Goal: Information Seeking & Learning: Learn about a topic

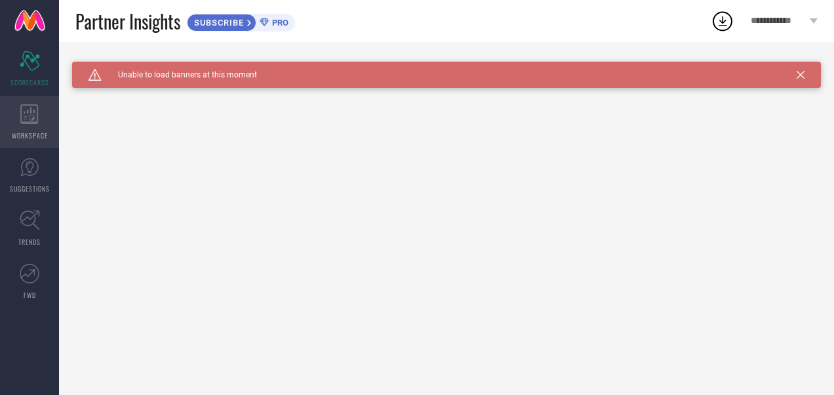
click at [29, 103] on div "WORKSPACE" at bounding box center [29, 122] width 59 height 52
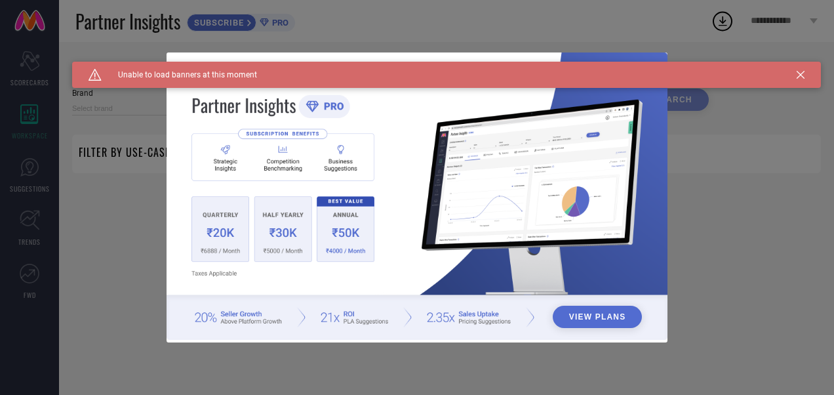
type input "1 STOP FASHION"
type input "All"
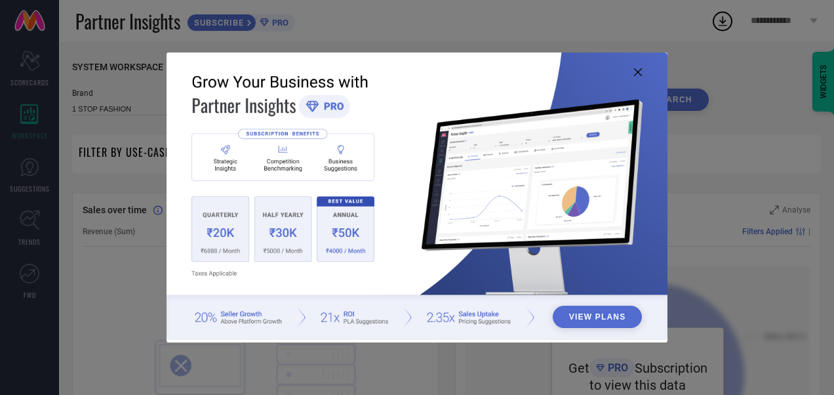
click at [636, 68] on icon at bounding box center [638, 72] width 8 height 8
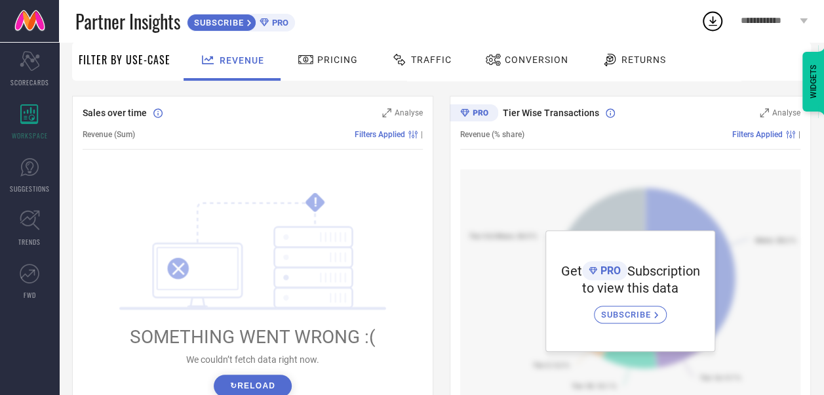
scroll to position [163, 0]
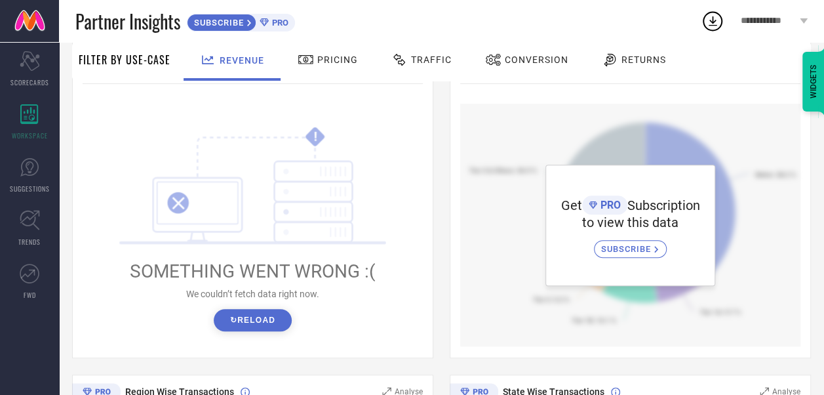
click at [266, 319] on button "↻ Reload" at bounding box center [253, 320] width 78 height 22
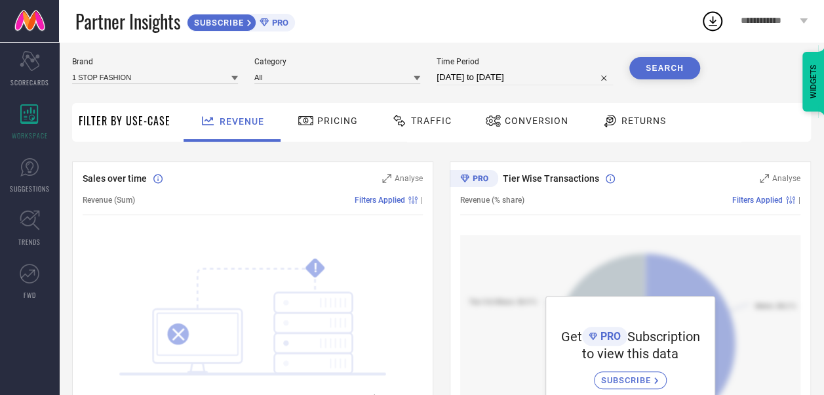
scroll to position [0, 0]
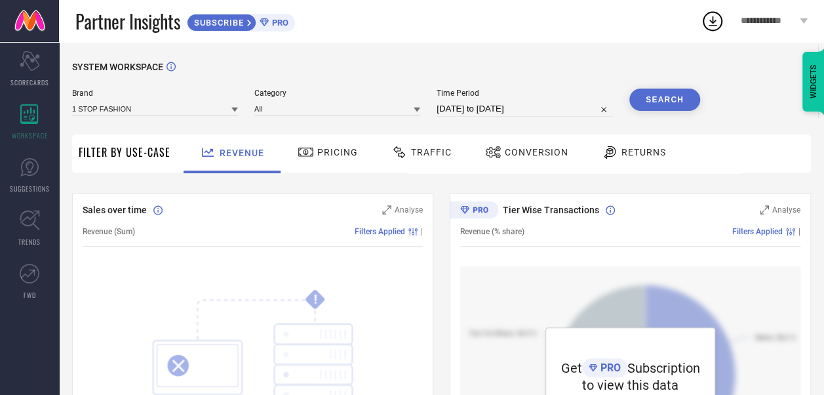
click at [304, 147] on icon at bounding box center [306, 152] width 16 height 16
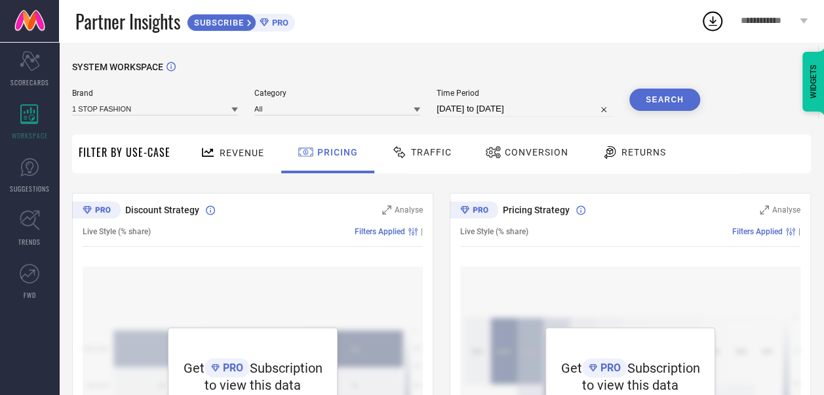
click at [400, 154] on icon at bounding box center [399, 152] width 16 height 16
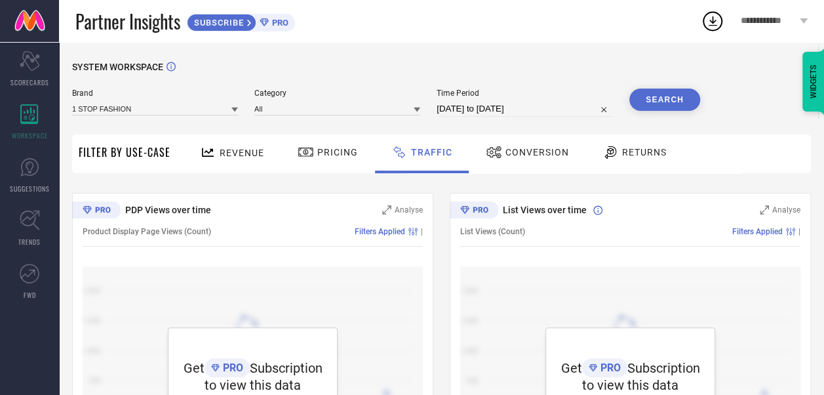
click at [519, 147] on span "Conversion" at bounding box center [537, 152] width 64 height 10
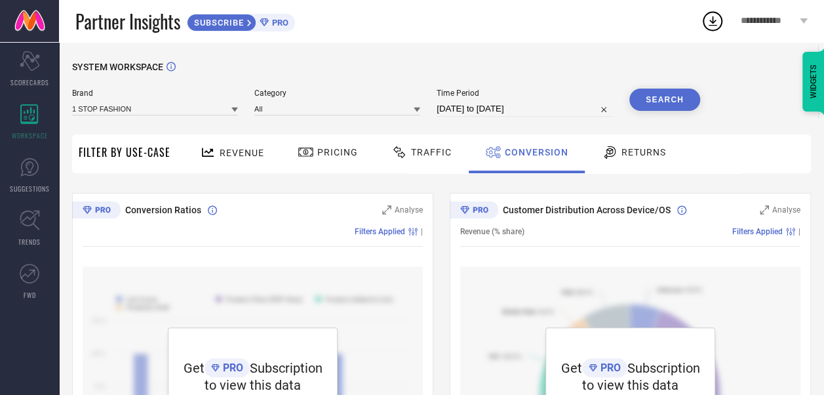
click at [621, 149] on span "Returns" at bounding box center [643, 152] width 45 height 10
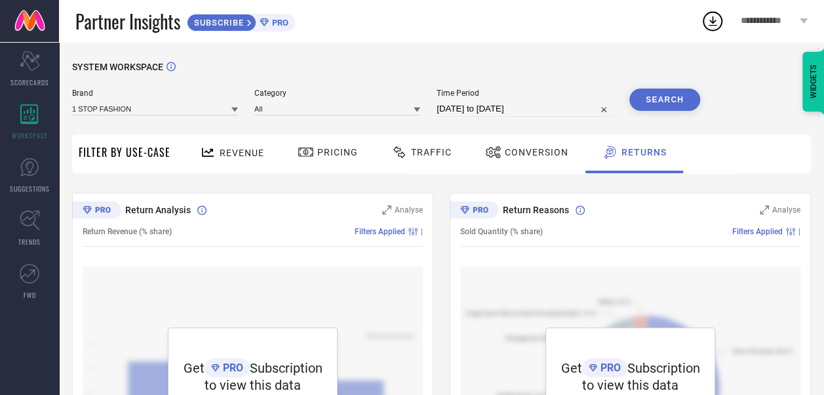
click at [145, 155] on span "Filter By Use-Case" at bounding box center [125, 152] width 92 height 16
click at [223, 149] on span "Revenue" at bounding box center [242, 152] width 45 height 10
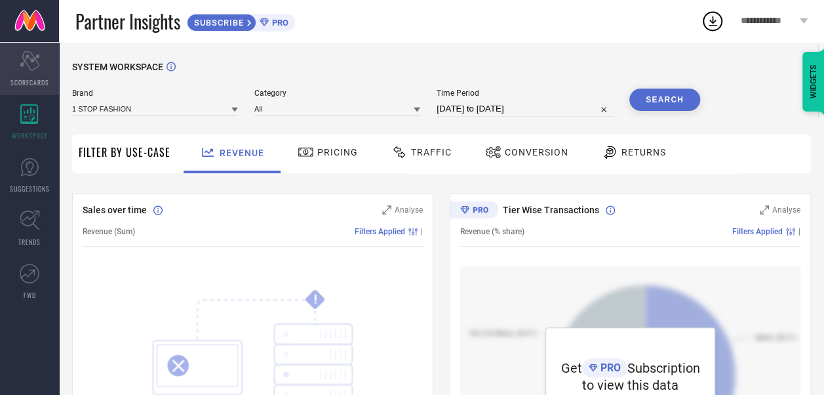
click at [33, 73] on div "Scorecard SCORECARDS" at bounding box center [29, 69] width 59 height 52
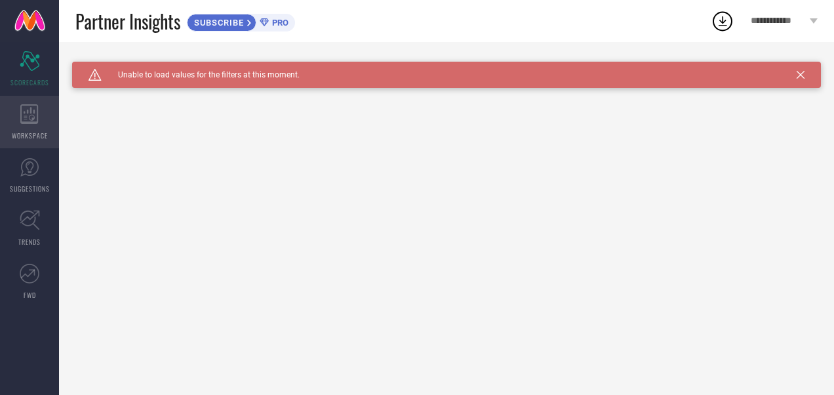
click at [18, 118] on div "WORKSPACE" at bounding box center [29, 122] width 59 height 52
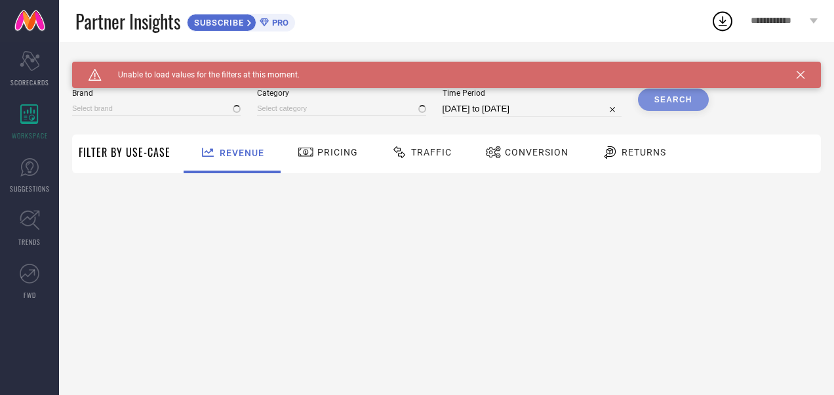
type input "1 STOP FASHION"
type input "All"
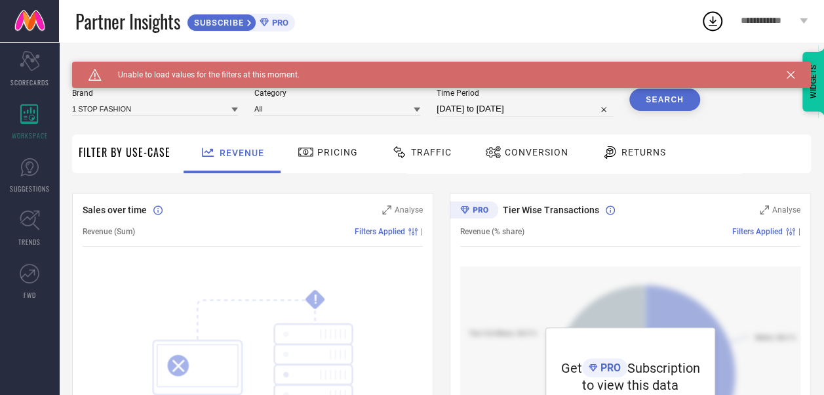
click at [233, 111] on icon at bounding box center [234, 109] width 7 height 7
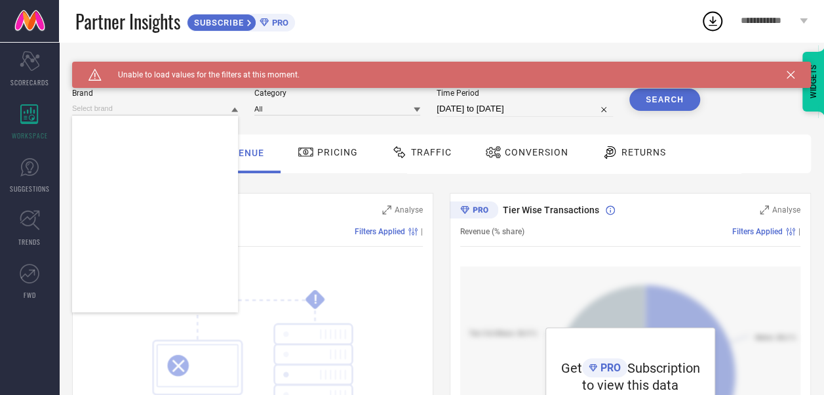
scroll to position [1901, 0]
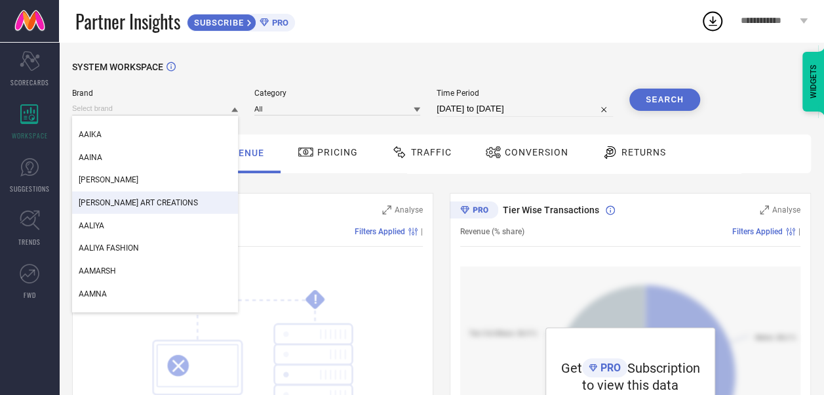
click at [309, 123] on div "Brand AADYA FASHION AAGIRI AAHELI AAHO DECOR AAHWAN AAIKA AAINA AAKRITI AAKRITI…" at bounding box center [386, 107] width 628 height 39
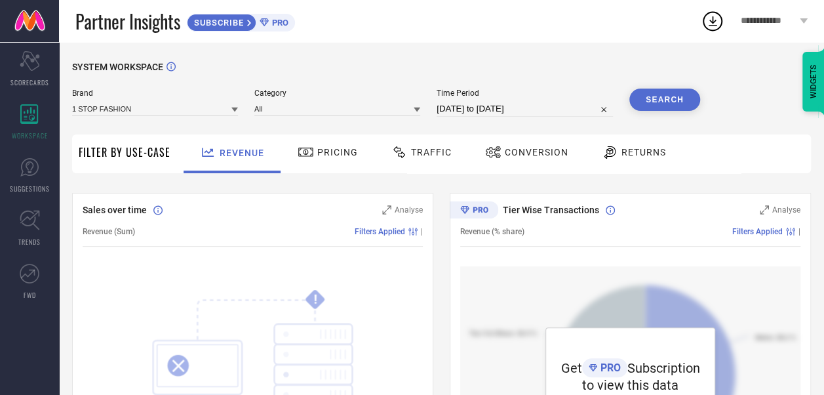
click at [418, 108] on icon at bounding box center [417, 109] width 7 height 7
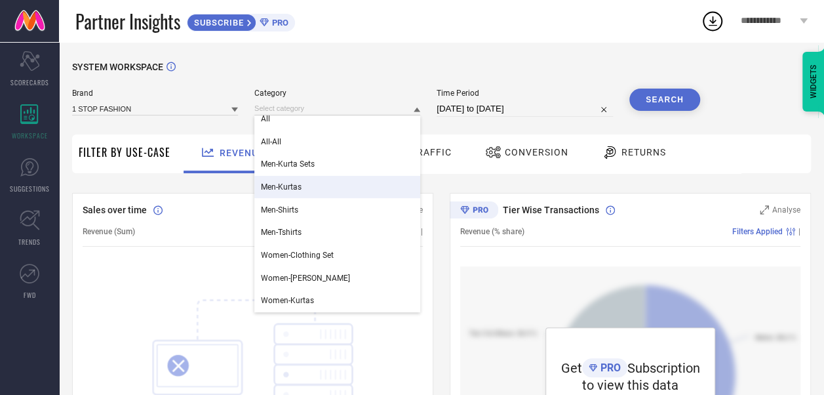
scroll to position [0, 0]
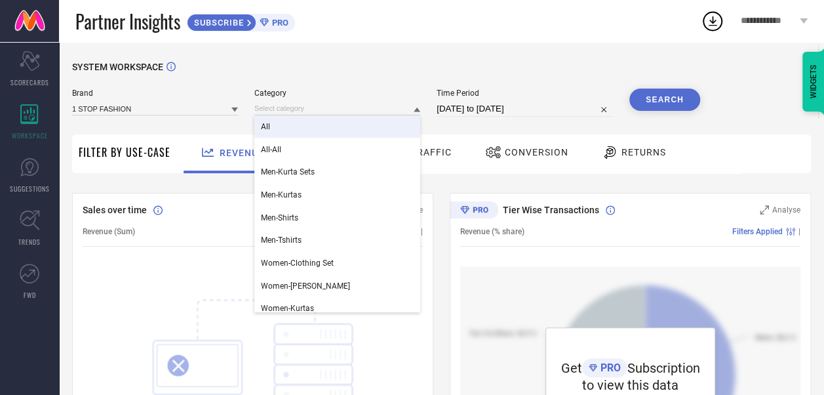
click at [667, 95] on button "Search" at bounding box center [664, 99] width 71 height 22
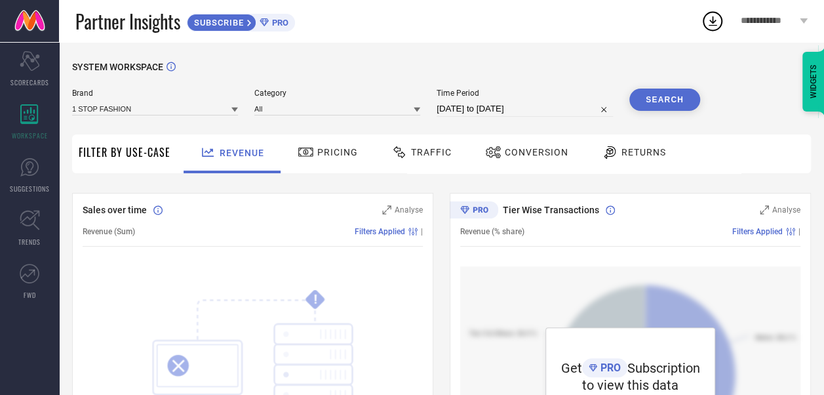
click at [268, 16] on div "SUBSCRIBE PRO" at bounding box center [241, 23] width 108 height 18
click at [24, 175] on icon at bounding box center [30, 167] width 20 height 20
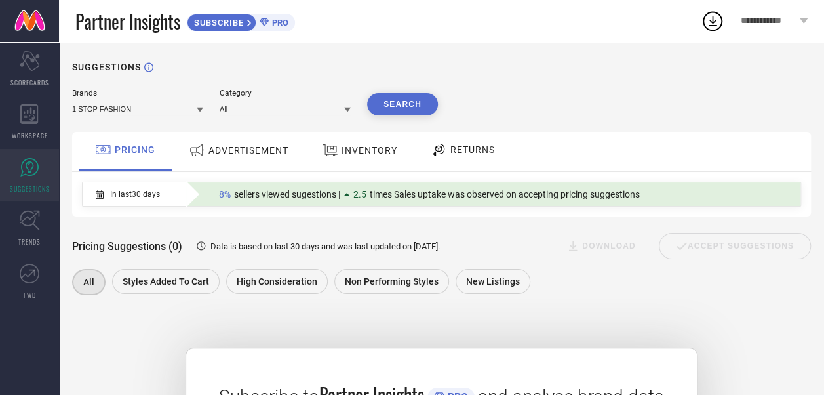
click at [271, 148] on span "ADVERTISEMENT" at bounding box center [248, 150] width 80 height 10
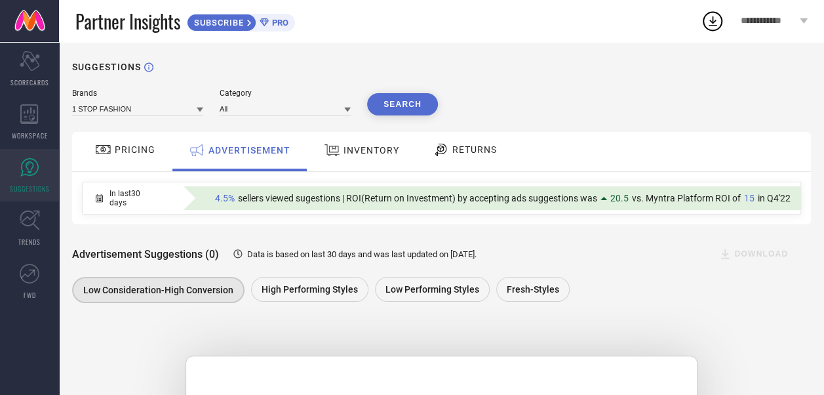
click at [363, 147] on span "INVENTORY" at bounding box center [372, 150] width 56 height 10
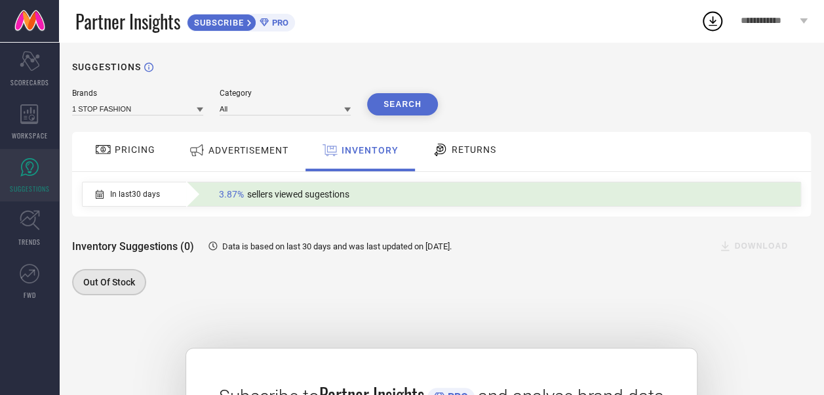
click at [490, 154] on span "RETURNS" at bounding box center [474, 149] width 45 height 10
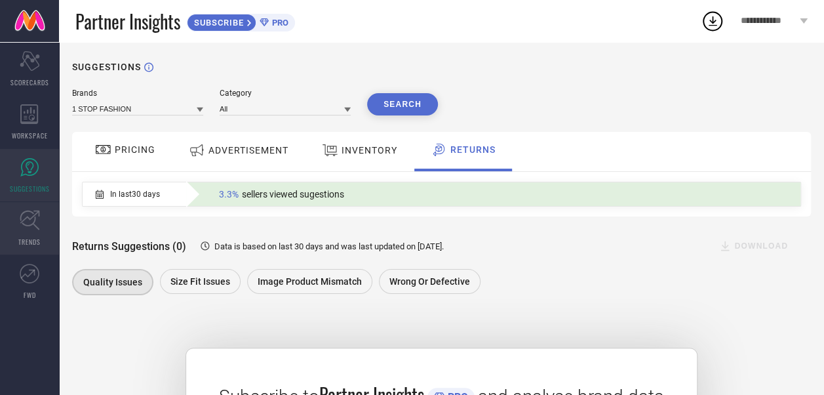
click at [31, 215] on icon at bounding box center [30, 220] width 20 height 20
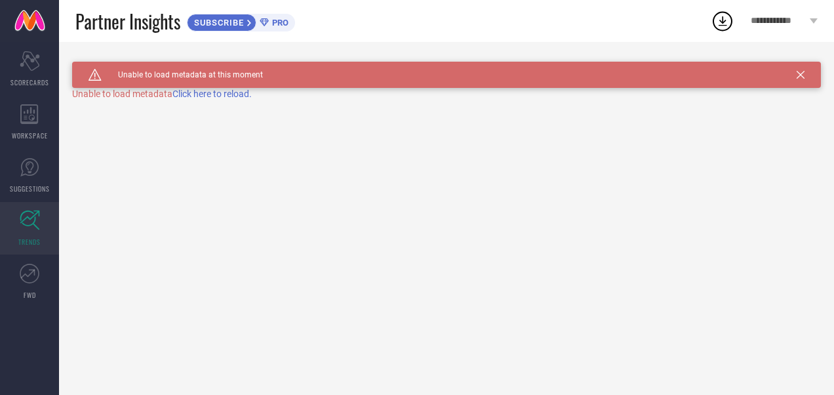
click at [800, 69] on div "Caution Created with Sketch. Unable to load metadata at this moment" at bounding box center [446, 75] width 749 height 26
click at [805, 74] on div "Caution Created with Sketch. Unable to load metadata at this moment" at bounding box center [446, 75] width 749 height 26
click at [802, 73] on icon at bounding box center [800, 75] width 8 height 8
click at [48, 105] on div "WORKSPACE" at bounding box center [29, 122] width 59 height 52
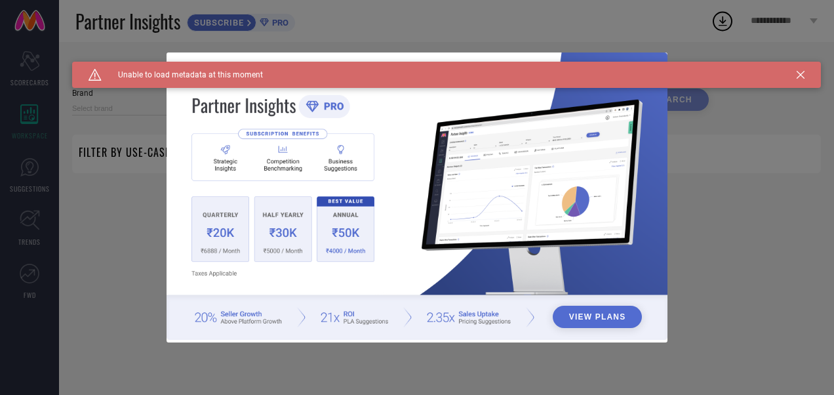
type input "1 STOP FASHION"
type input "All"
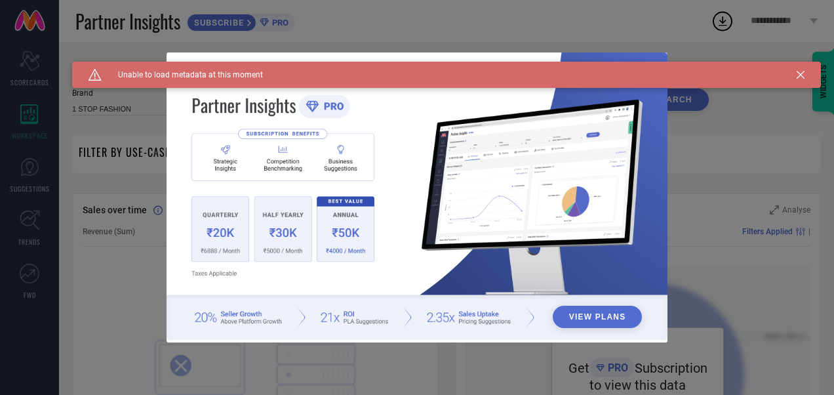
click at [86, 201] on div "View Plans" at bounding box center [417, 197] width 834 height 395
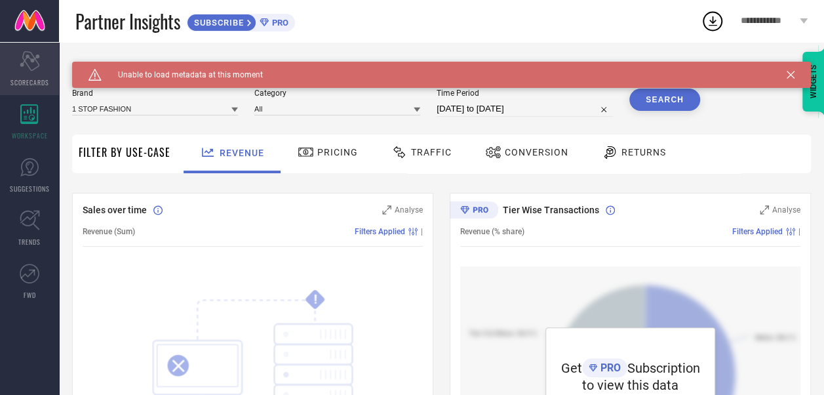
click at [20, 55] on icon "Scorecard" at bounding box center [30, 61] width 20 height 20
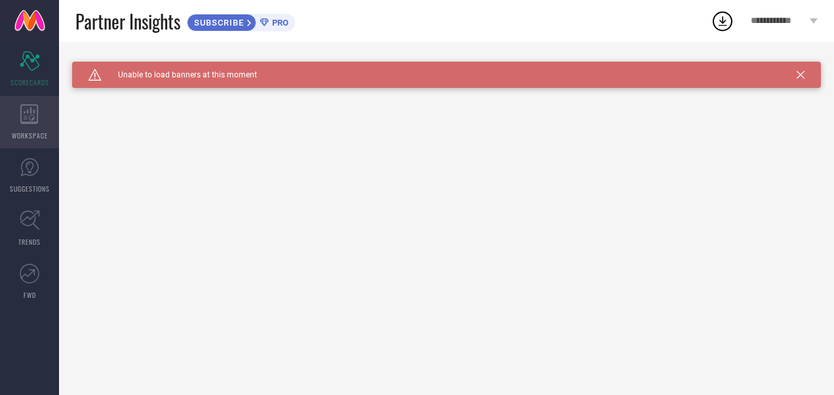
click at [39, 126] on div "WORKSPACE" at bounding box center [29, 122] width 59 height 52
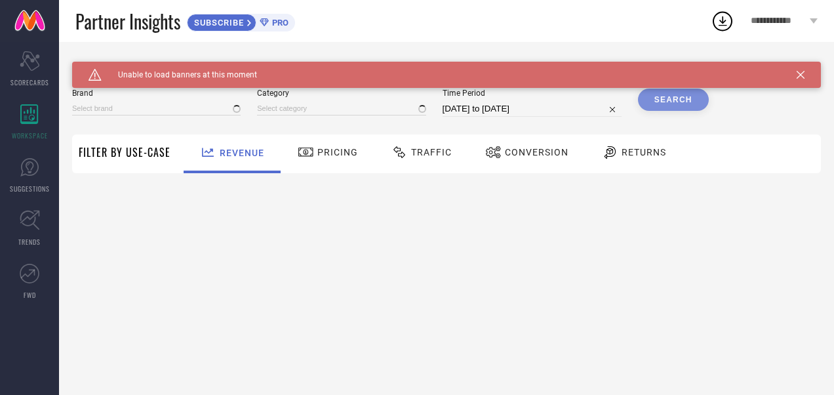
type input "1 STOP FASHION"
type input "All"
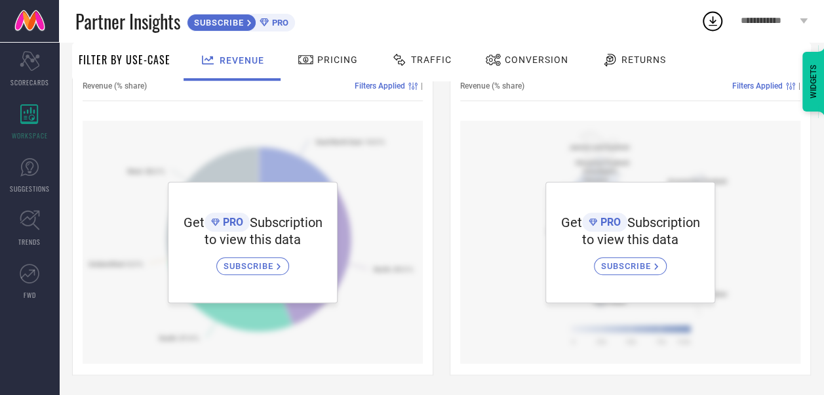
scroll to position [228, 0]
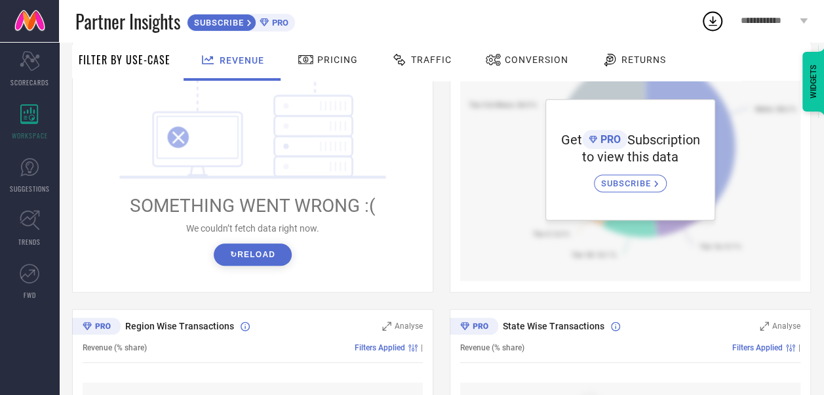
click at [335, 61] on span "Pricing" at bounding box center [337, 59] width 41 height 10
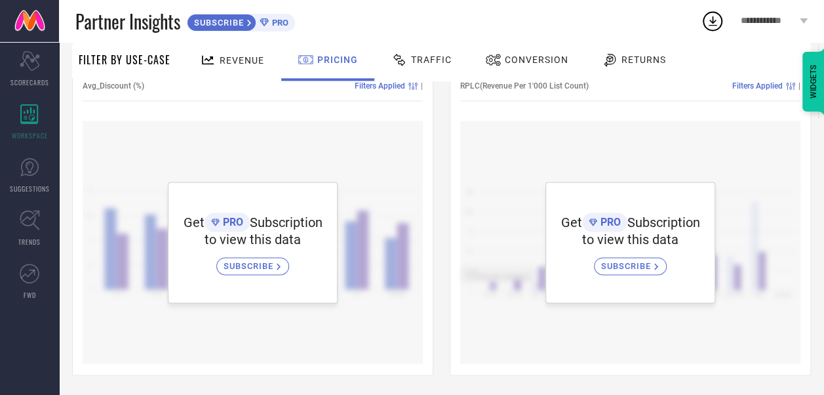
scroll to position [375, 0]
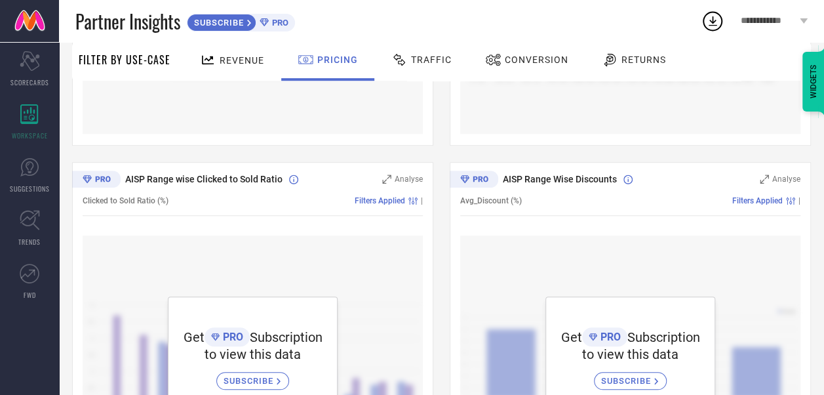
click at [442, 59] on span "Traffic" at bounding box center [431, 59] width 41 height 10
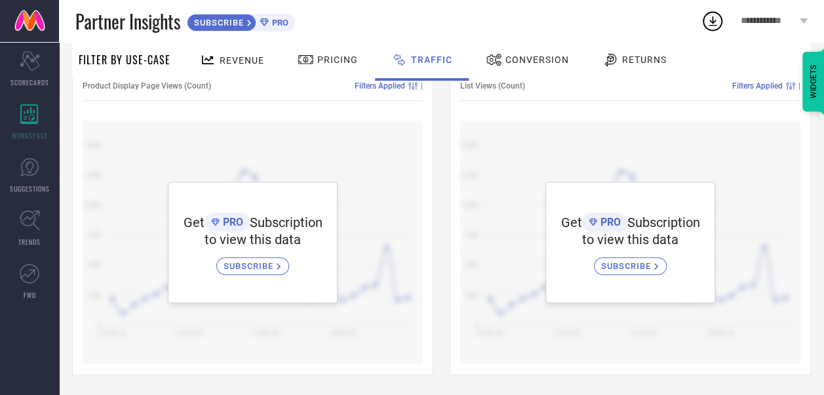
scroll to position [0, 0]
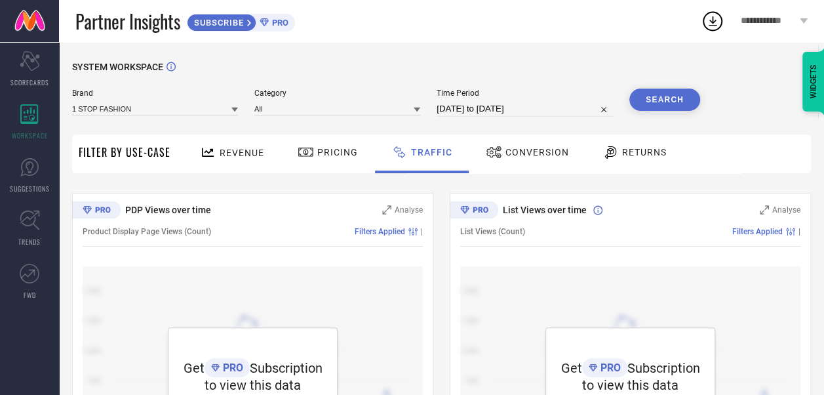
click at [517, 153] on span "Conversion" at bounding box center [537, 152] width 64 height 10
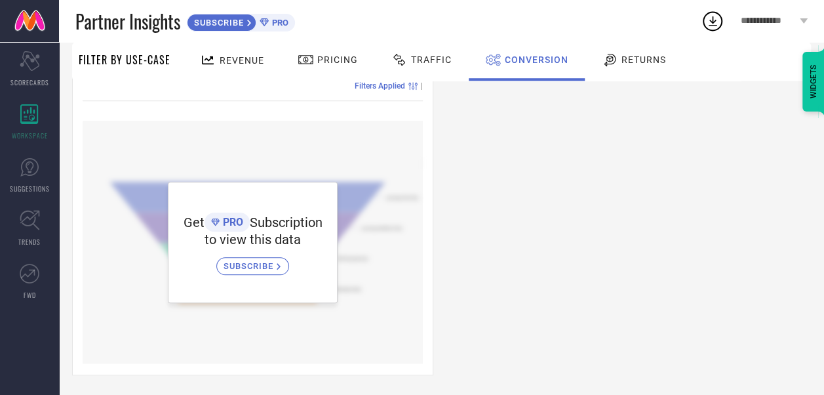
scroll to position [97, 0]
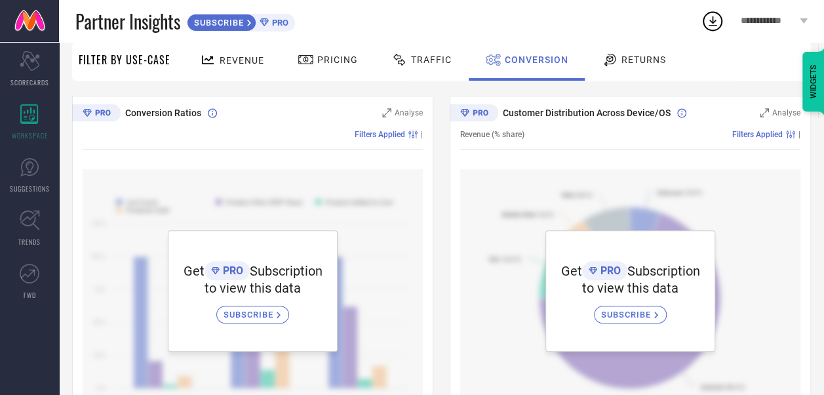
click at [612, 69] on div "Returns" at bounding box center [634, 60] width 71 height 22
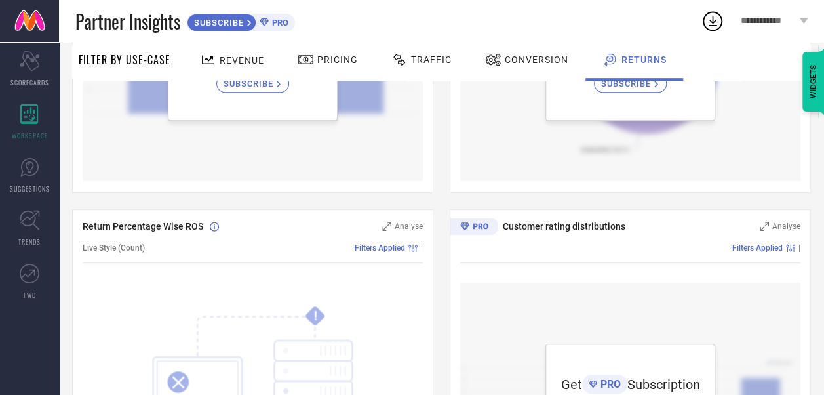
scroll to position [0, 0]
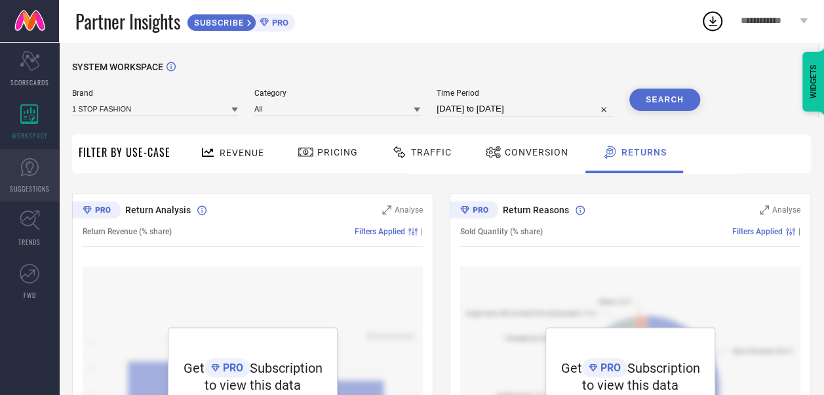
click at [18, 184] on span "SUGGESTIONS" at bounding box center [30, 189] width 40 height 10
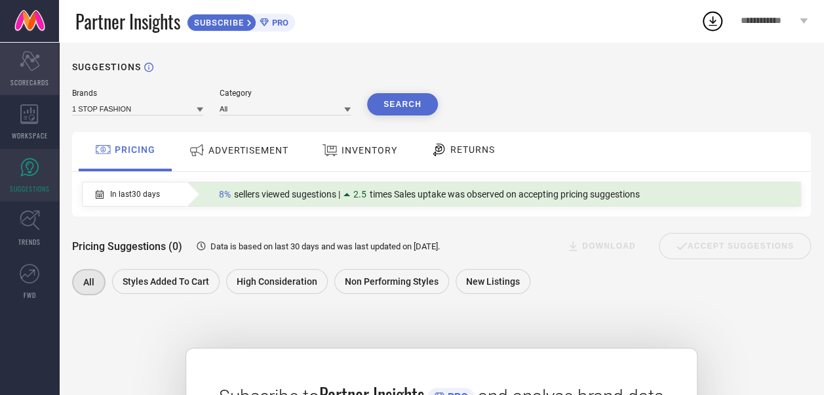
click at [35, 72] on div "Scorecard SCORECARDS" at bounding box center [29, 69] width 59 height 52
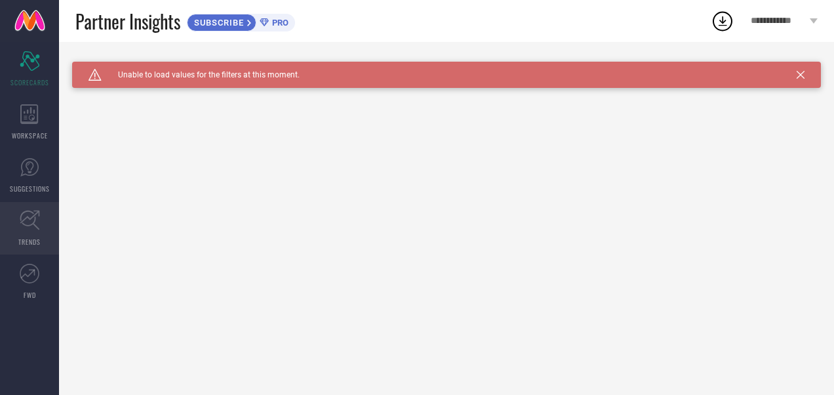
click at [28, 215] on icon at bounding box center [30, 220] width 20 height 20
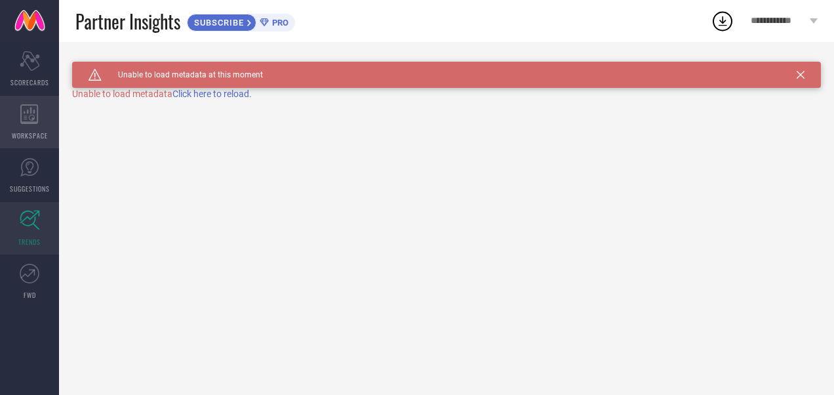
click at [26, 138] on span "WORKSPACE" at bounding box center [30, 135] width 36 height 10
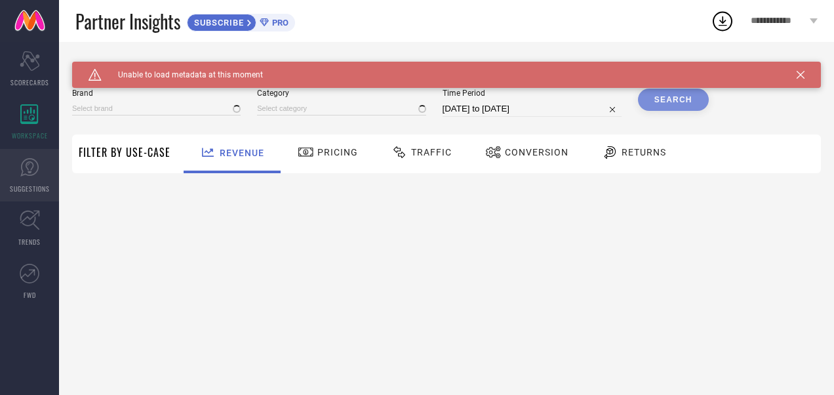
click at [26, 174] on icon at bounding box center [29, 167] width 18 height 18
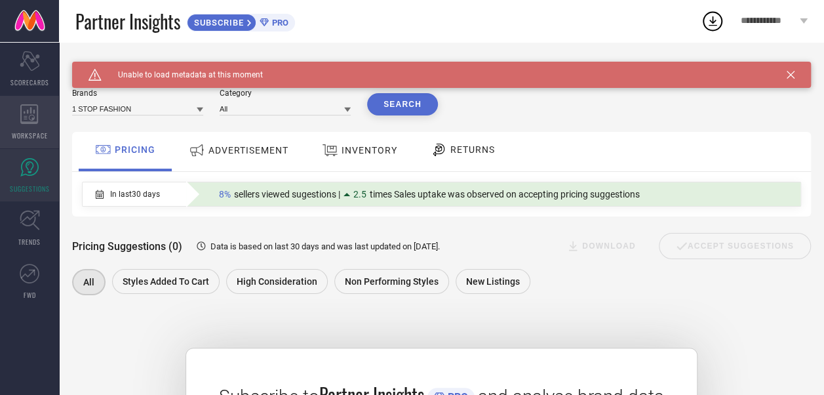
click at [36, 116] on icon at bounding box center [29, 114] width 18 height 20
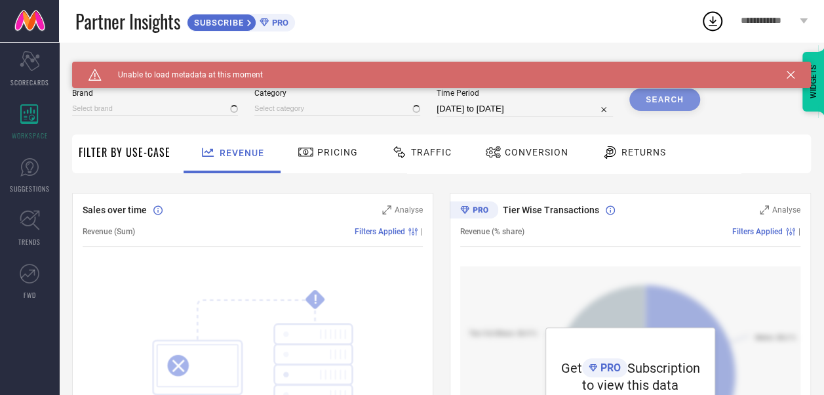
type input "1 STOP FASHION"
type input "All"
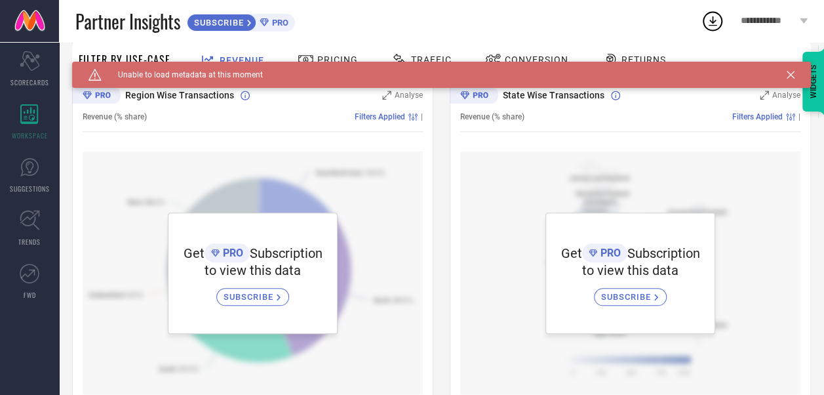
scroll to position [490, 0]
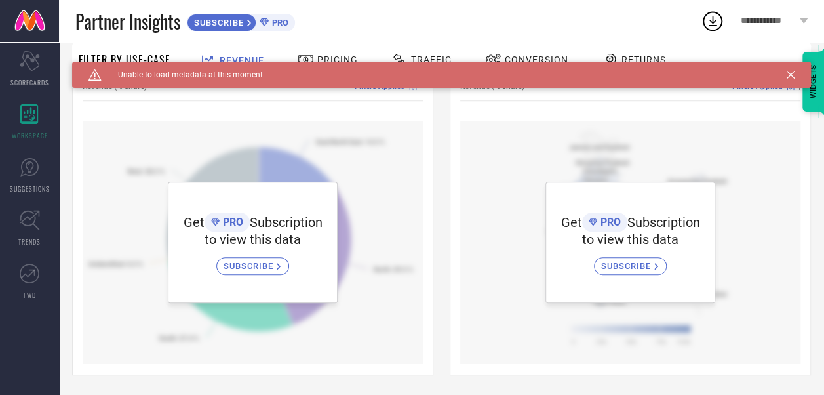
click at [267, 28] on div "PRO" at bounding box center [272, 23] width 32 height 10
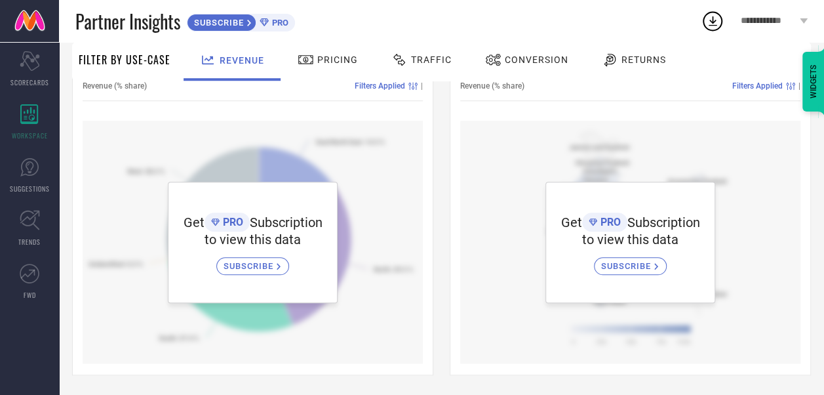
scroll to position [0, 0]
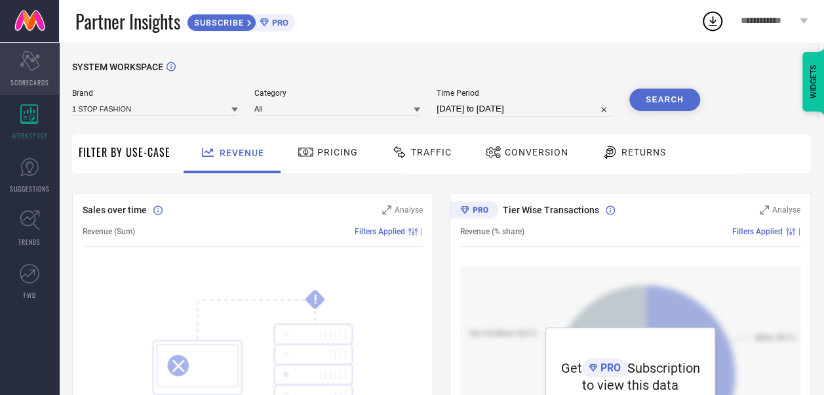
click at [22, 71] on div "Scorecard SCORECARDS" at bounding box center [29, 69] width 59 height 52
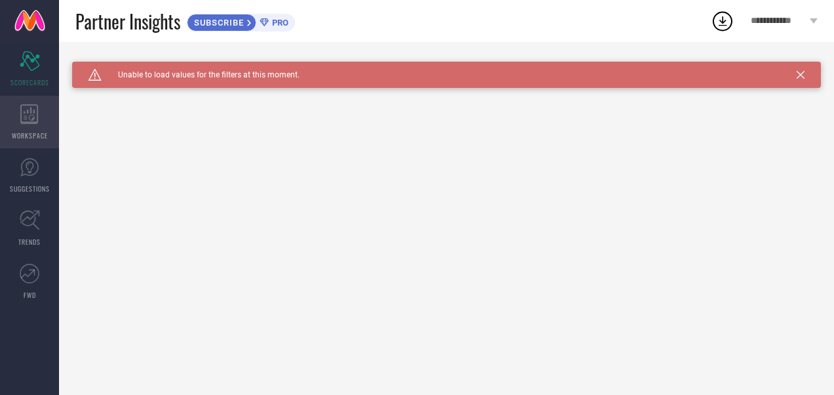
click at [41, 114] on div "WORKSPACE" at bounding box center [29, 122] width 59 height 52
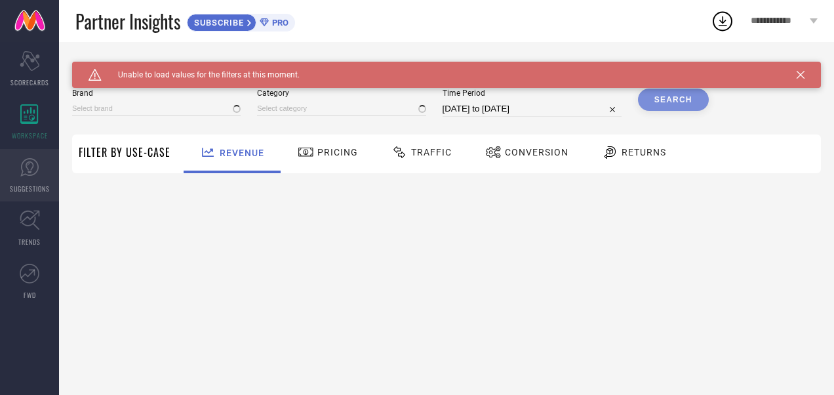
type input "1 STOP FASHION"
type input "All"
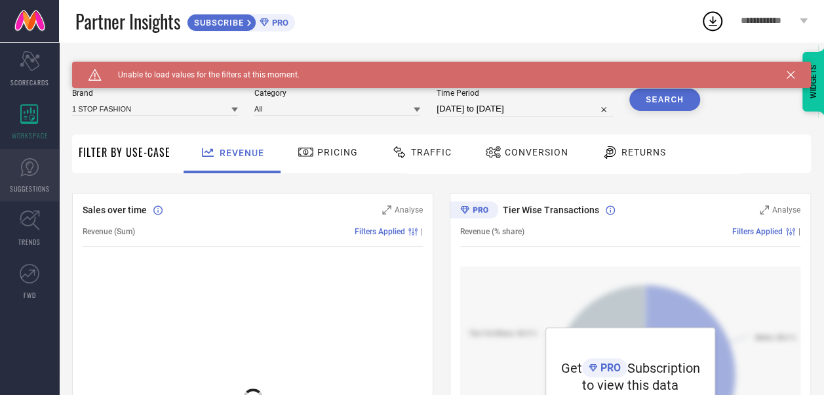
click at [31, 184] on span "SUGGESTIONS" at bounding box center [30, 189] width 40 height 10
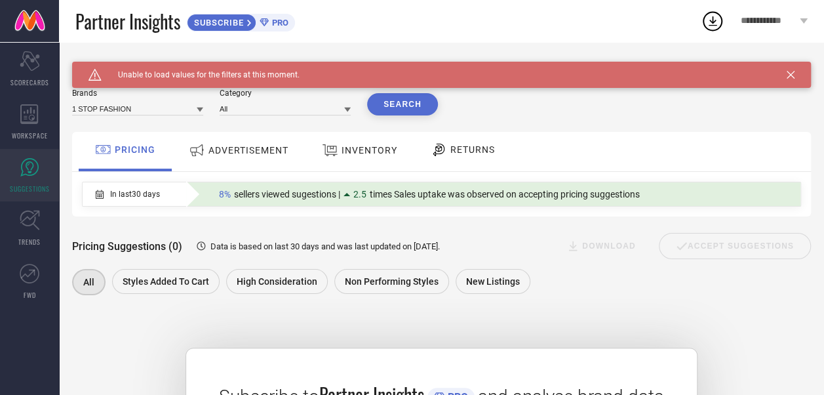
click at [251, 142] on div "ADVERTISEMENT" at bounding box center [239, 150] width 106 height 24
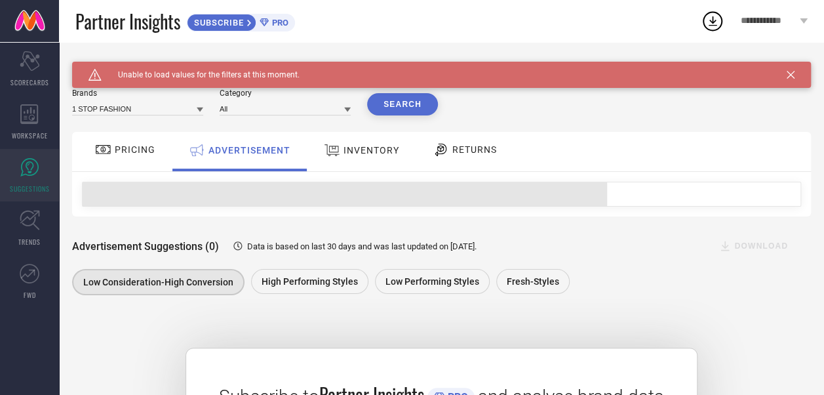
click at [365, 162] on div "INVENTORY" at bounding box center [362, 150] width 82 height 24
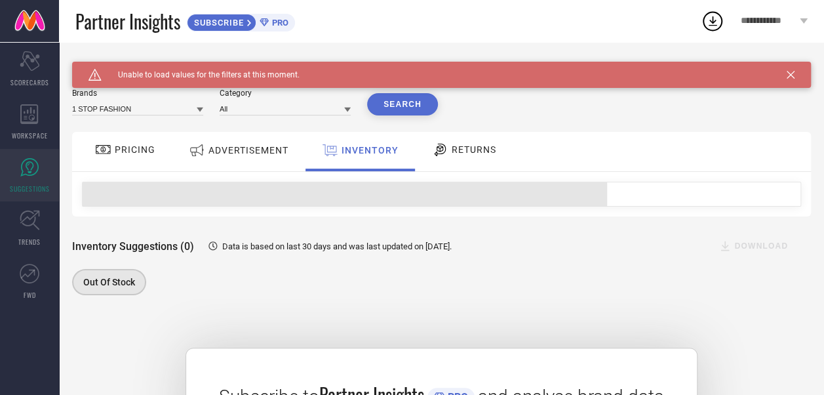
click at [444, 157] on icon at bounding box center [440, 150] width 16 height 16
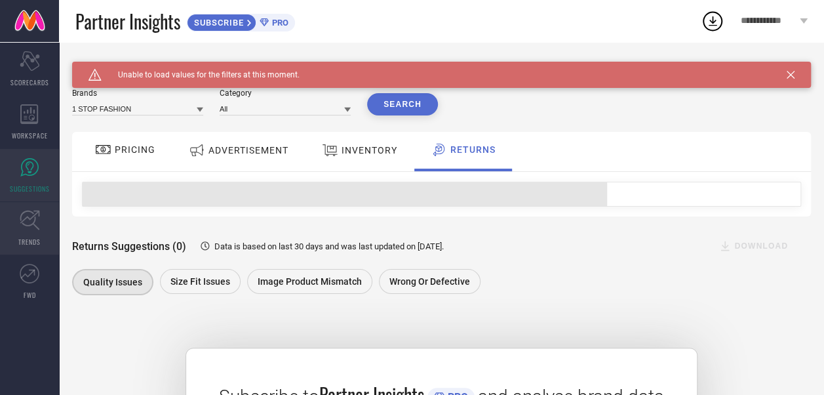
click at [22, 215] on icon at bounding box center [30, 220] width 20 height 20
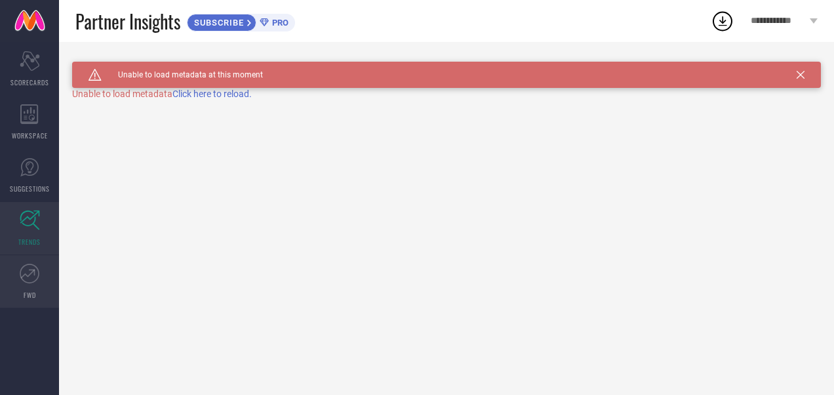
click at [29, 266] on icon at bounding box center [30, 274] width 20 height 20
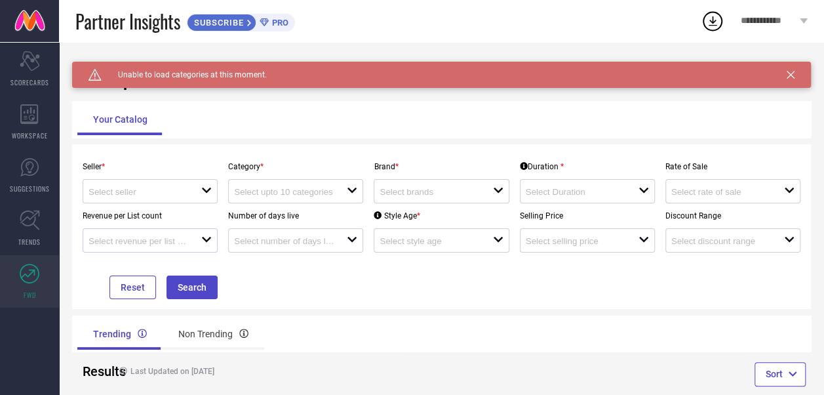
scroll to position [26, 0]
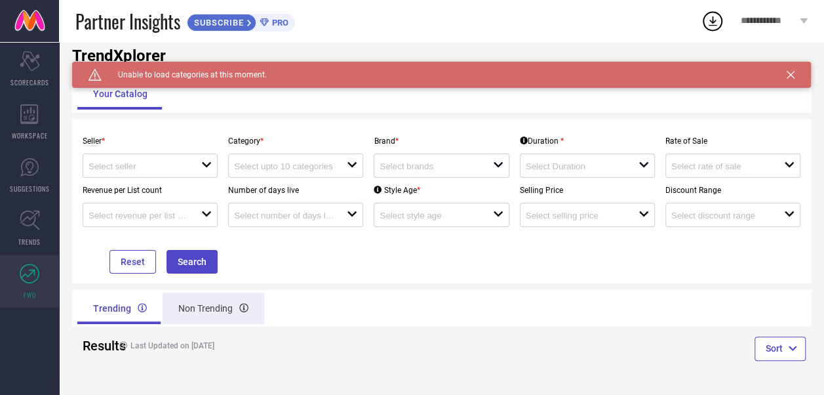
click at [218, 307] on div "Non Trending" at bounding box center [214, 307] width 102 height 31
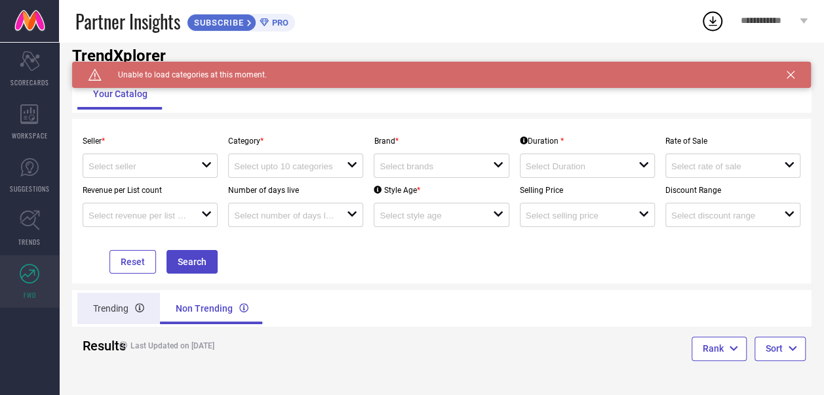
click at [105, 304] on div "Trending" at bounding box center [118, 307] width 83 height 31
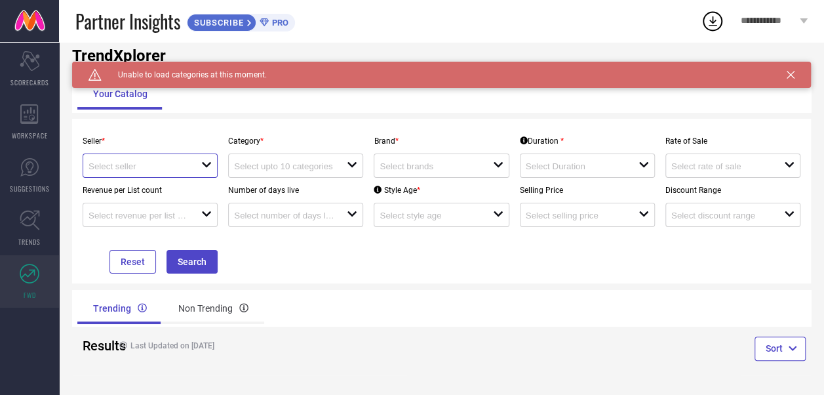
click at [160, 167] on input at bounding box center [139, 166] width 102 height 10
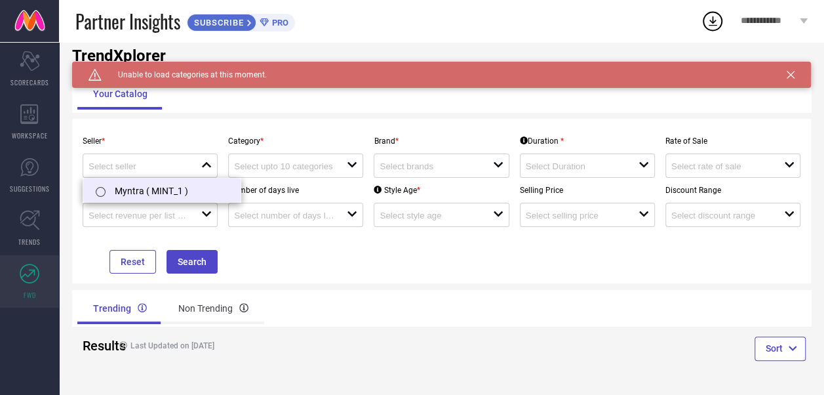
click at [161, 186] on li "Myntra ( MINT_1 )" at bounding box center [161, 190] width 157 height 24
type input "Myntra ( MINT_1 )"
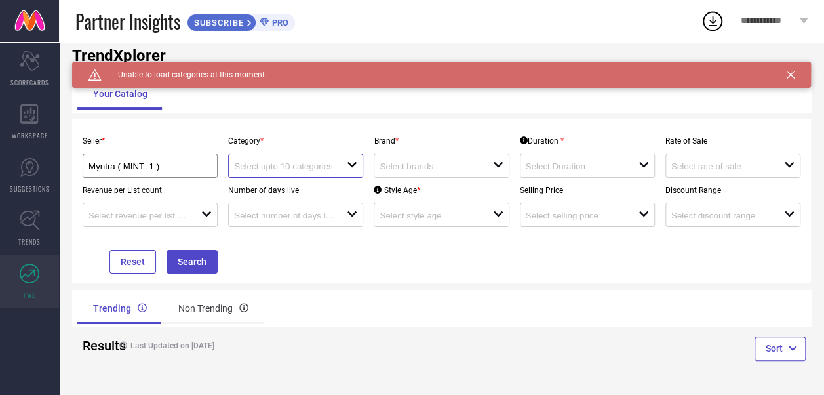
click at [261, 168] on input at bounding box center [285, 166] width 102 height 10
click at [356, 162] on icon "close" at bounding box center [352, 164] width 10 height 10
click at [128, 160] on div "Myntra ( MINT_1 )" at bounding box center [149, 165] width 123 height 12
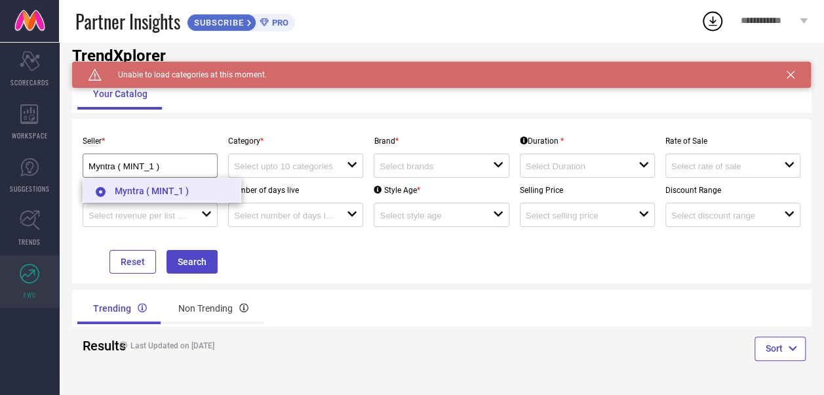
click at [197, 195] on li "Myntra ( MINT_1 )" at bounding box center [161, 190] width 157 height 24
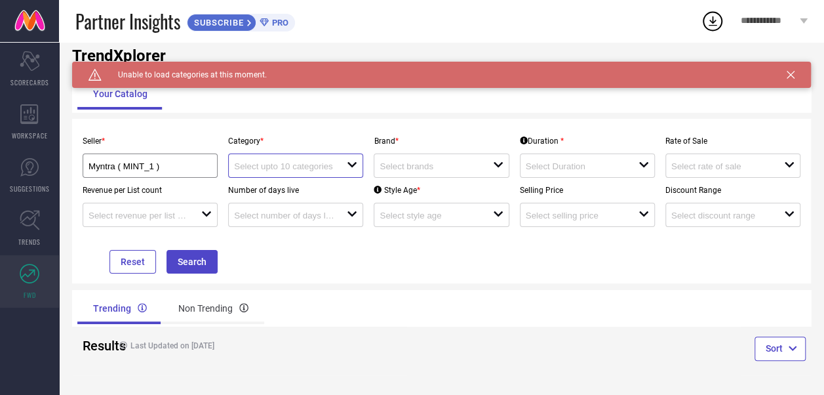
click at [280, 168] on input at bounding box center [285, 166] width 102 height 10
click at [262, 172] on div "close" at bounding box center [295, 165] width 135 height 24
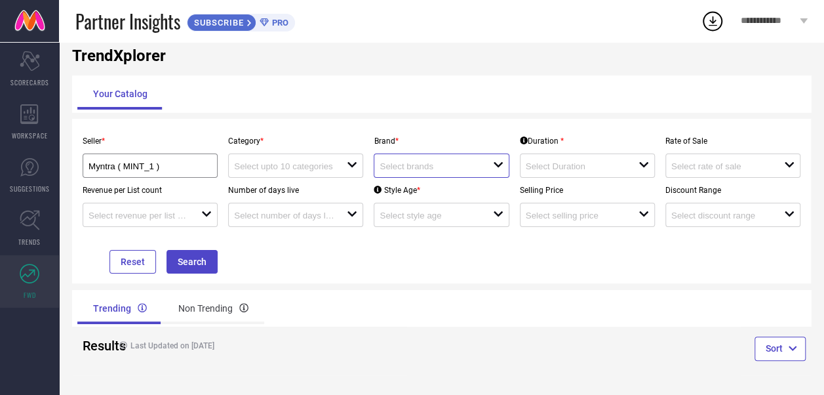
click at [392, 163] on input at bounding box center [431, 166] width 102 height 10
type input "QUERALT"
click at [503, 162] on div "QUERALT close reset" at bounding box center [441, 165] width 135 height 24
click at [503, 162] on div "open" at bounding box center [441, 165] width 135 height 24
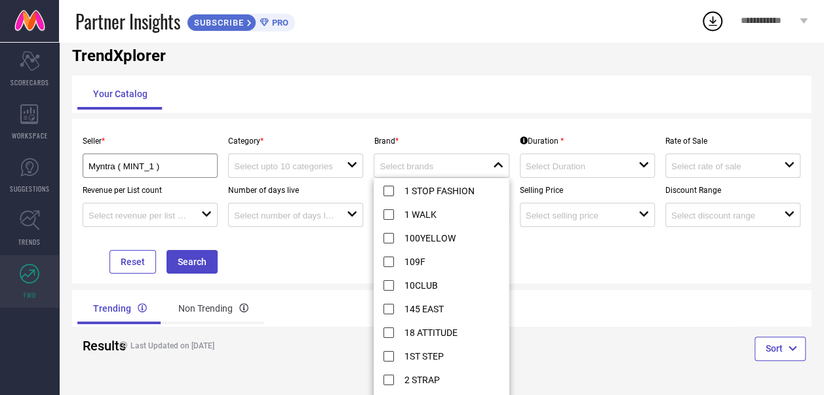
click at [528, 271] on div "Seller * Myntra ( MINT_1 ) Category * open Brand * close Duration * open Rate o…" at bounding box center [441, 200] width 728 height 145
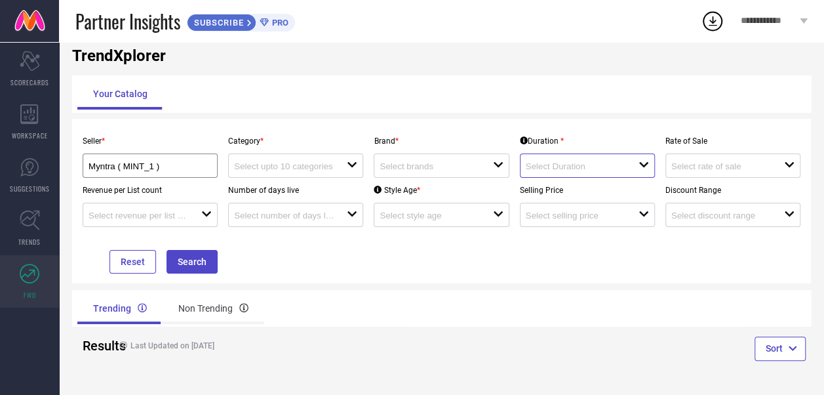
click at [578, 164] on input at bounding box center [577, 166] width 102 height 10
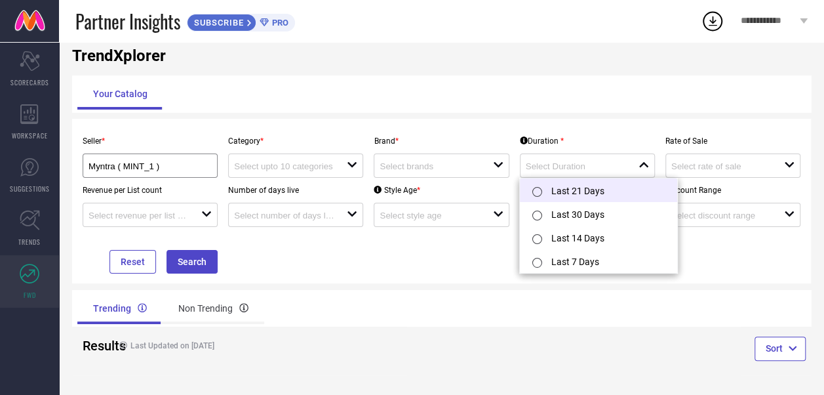
click at [530, 195] on label at bounding box center [536, 192] width 15 height 14
type input "Last 21 Days"
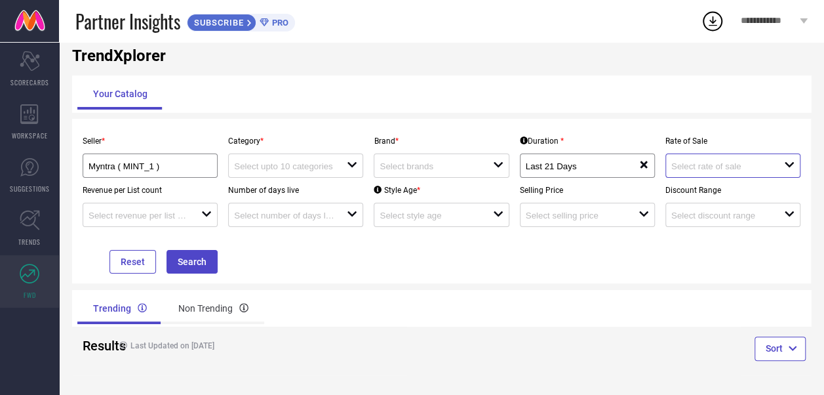
click at [696, 163] on input at bounding box center [722, 166] width 102 height 10
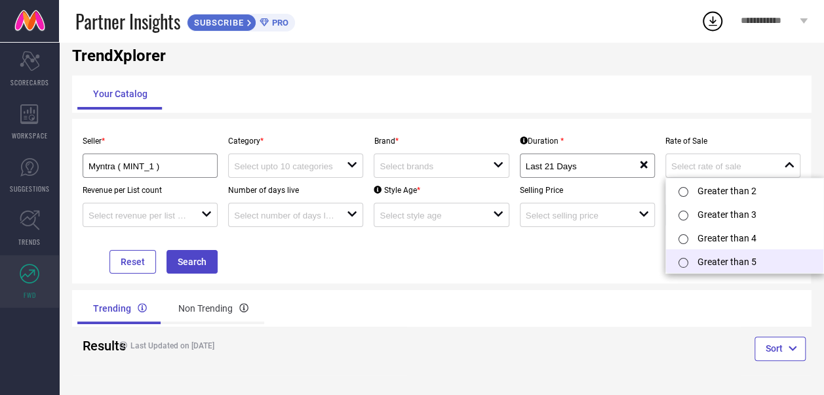
click at [674, 264] on div at bounding box center [686, 261] width 24 height 26
type input "Greater than 5"
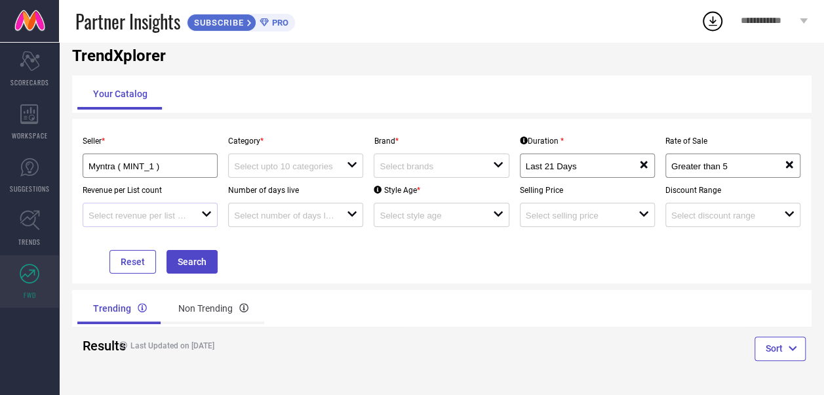
click at [200, 211] on div at bounding box center [144, 214] width 113 height 12
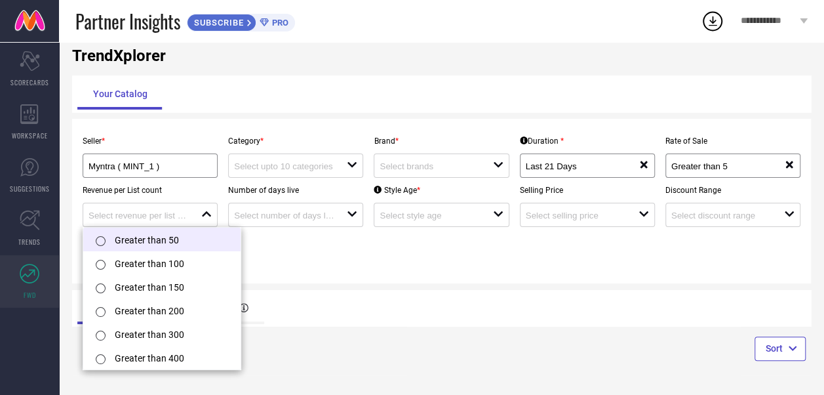
click at [102, 235] on label at bounding box center [99, 241] width 15 height 14
type input "Greater than 50"
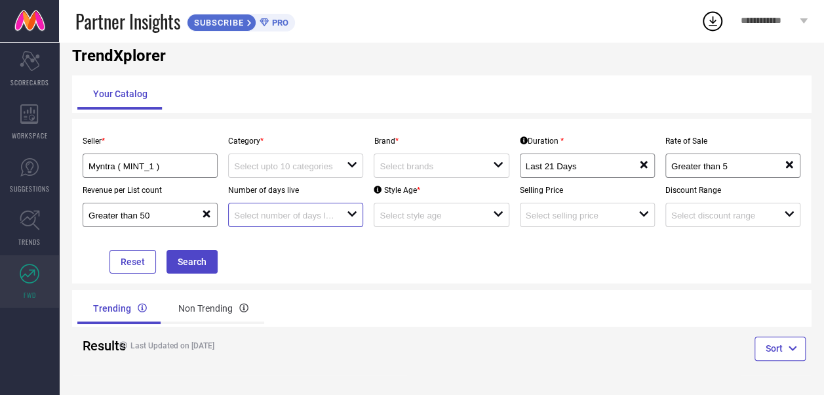
click at [305, 216] on input at bounding box center [285, 215] width 102 height 10
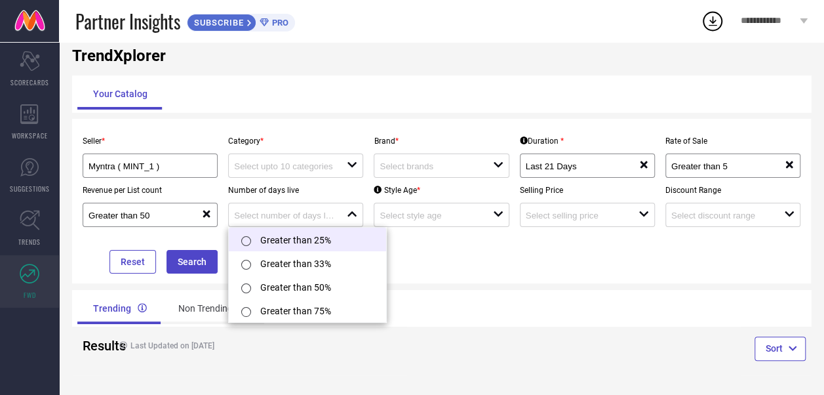
click at [243, 239] on input "radio" at bounding box center [246, 241] width 10 height 10
type input "Greater than 25%"
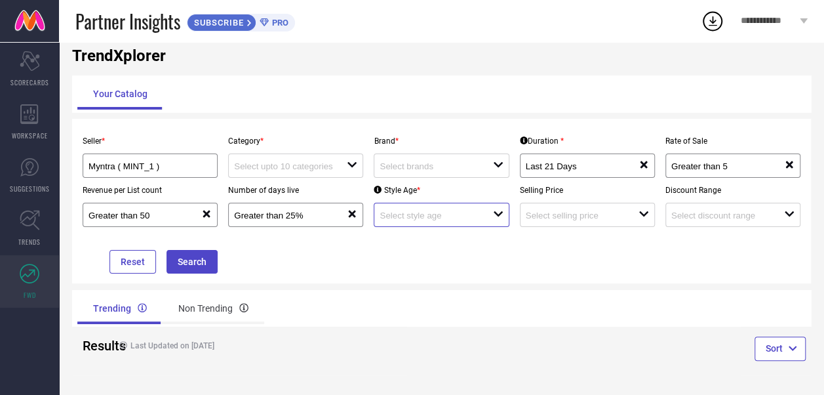
click at [385, 212] on input at bounding box center [431, 215] width 102 height 10
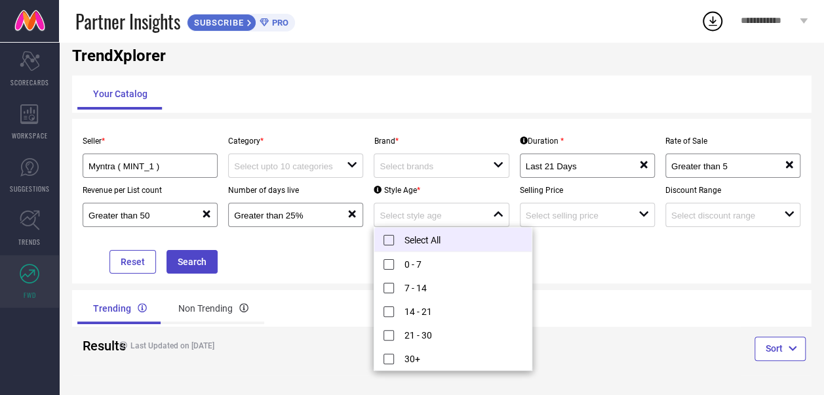
click at [389, 241] on li "Select All" at bounding box center [452, 239] width 157 height 24
type input "0 - 7, + 4 more"
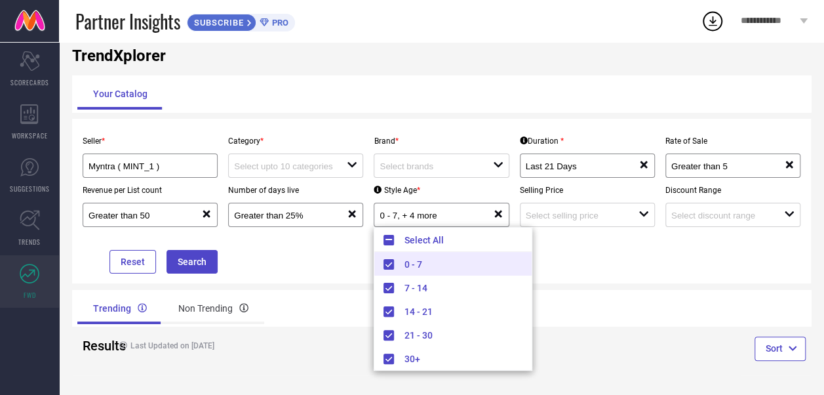
click at [591, 251] on div "Seller * Myntra ( MINT_1 ) Category * open Brand * open Duration * Last 21 Days…" at bounding box center [441, 200] width 728 height 145
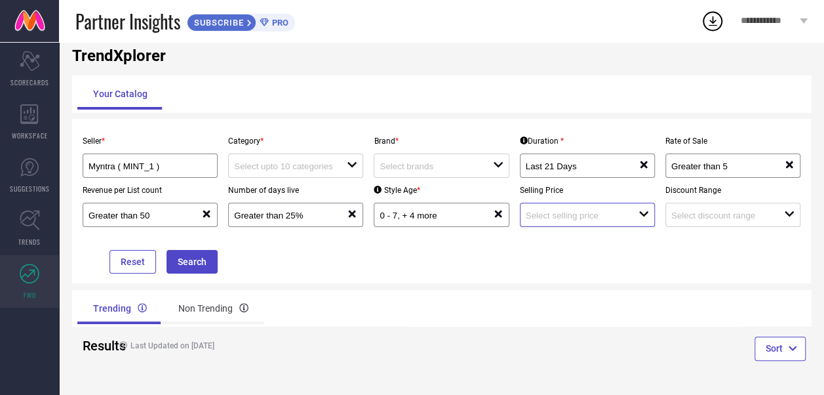
click at [576, 219] on input at bounding box center [577, 215] width 102 height 10
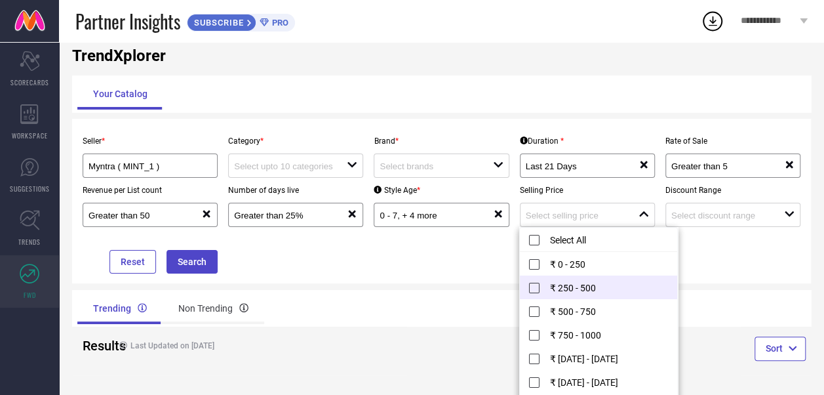
click at [532, 287] on li "₹ 250 - 500" at bounding box center [598, 287] width 157 height 24
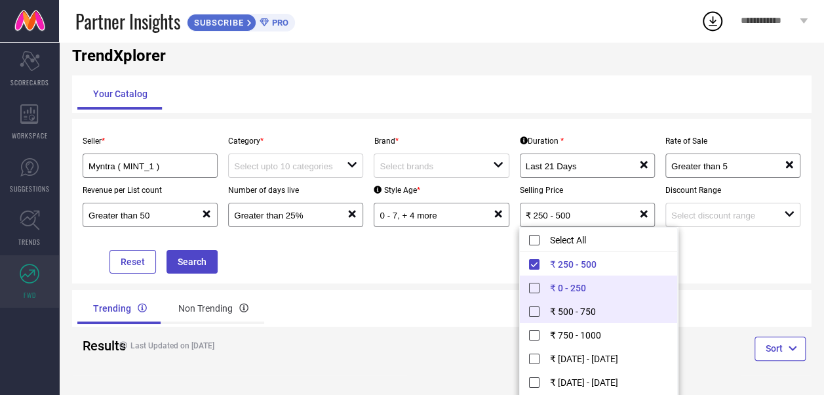
click at [532, 309] on li "₹ 500 - 750" at bounding box center [598, 311] width 157 height 24
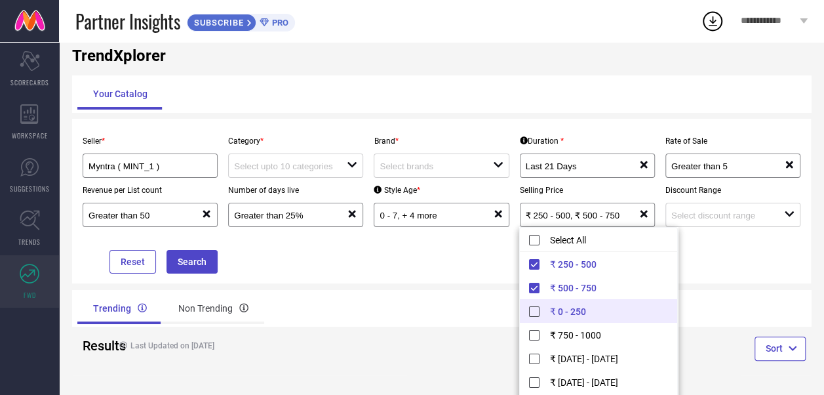
click at [534, 311] on li "₹ 0 - 250" at bounding box center [598, 311] width 157 height 24
type input "₹ 0 - 250, + 2 more"
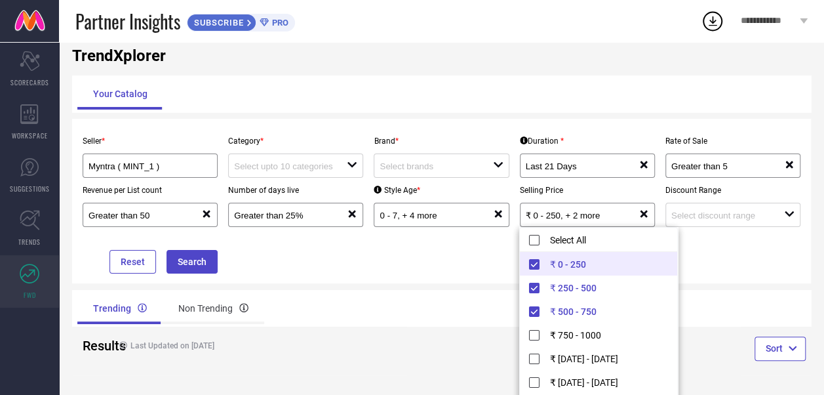
click at [768, 299] on div "Trending Non Trending" at bounding box center [441, 308] width 739 height 37
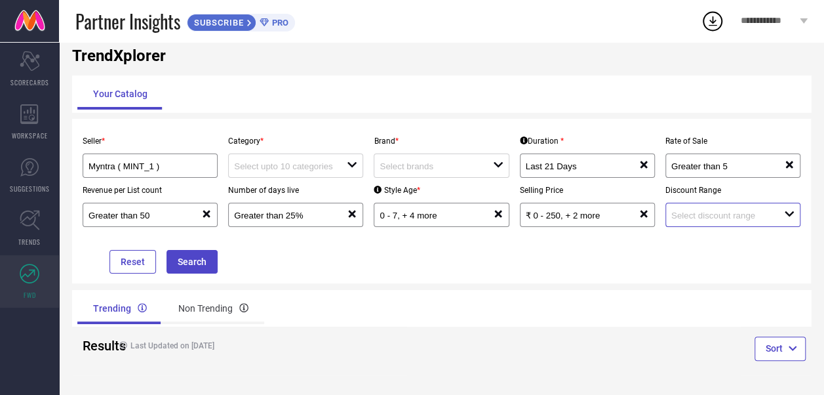
click at [745, 218] on input at bounding box center [722, 215] width 102 height 10
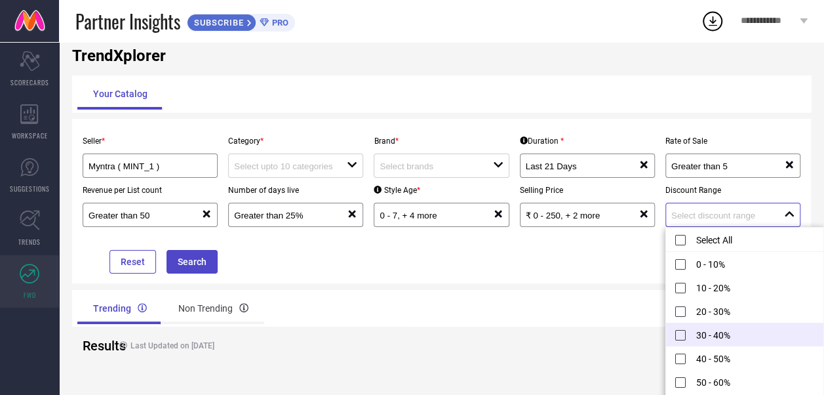
scroll to position [49, 0]
click at [683, 338] on li "50 - 60%" at bounding box center [744, 333] width 157 height 24
type input "50 - 60%"
click at [536, 354] on div "Sort" at bounding box center [627, 350] width 370 height 48
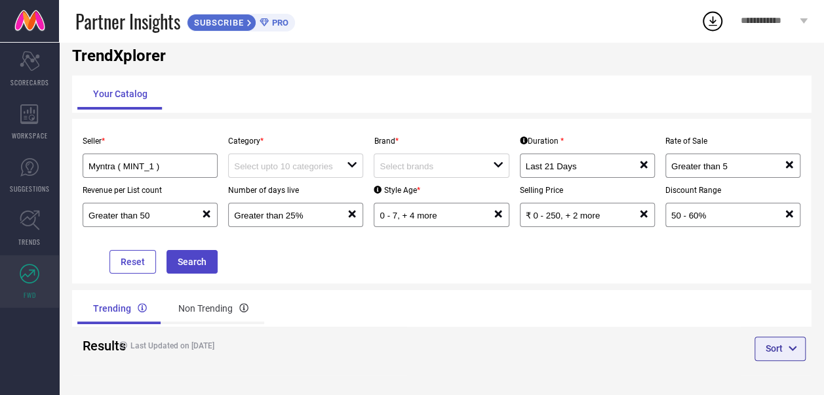
click at [789, 349] on icon "button" at bounding box center [792, 348] width 9 height 9
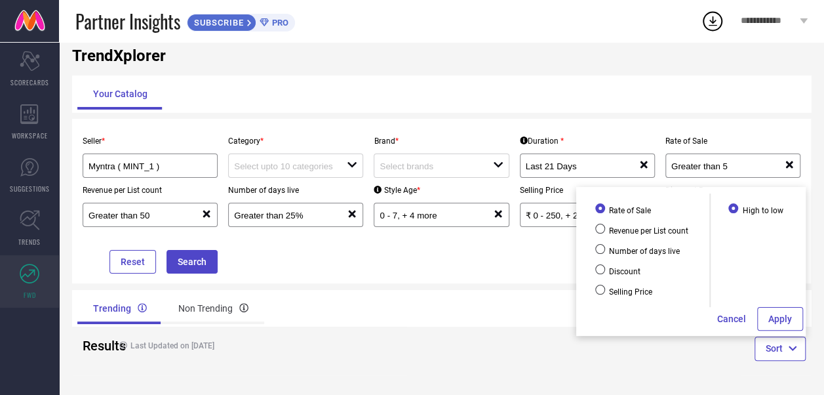
click at [445, 304] on div "Trending Non Trending" at bounding box center [441, 308] width 739 height 37
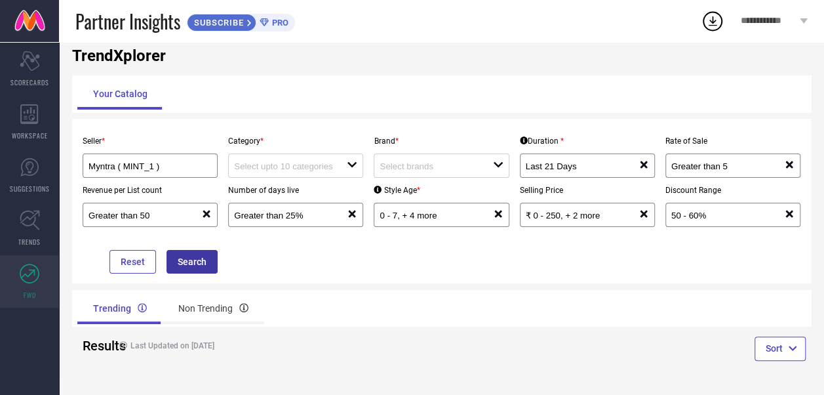
click at [173, 257] on button "Search" at bounding box center [192, 262] width 51 height 24
click at [359, 160] on div "open" at bounding box center [295, 165] width 135 height 24
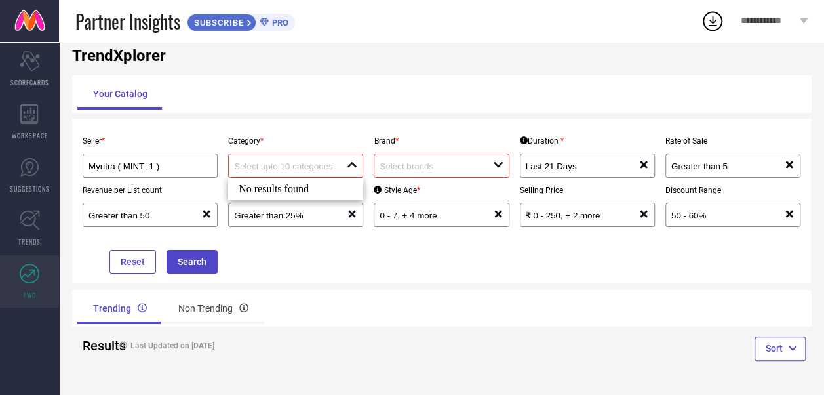
click at [313, 194] on div "No results found" at bounding box center [295, 189] width 135 height 22
click at [393, 164] on input at bounding box center [431, 166] width 102 height 10
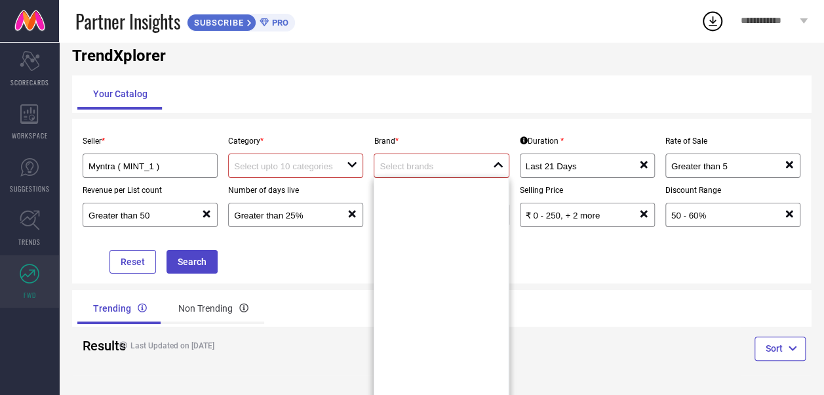
scroll to position [151196, 0]
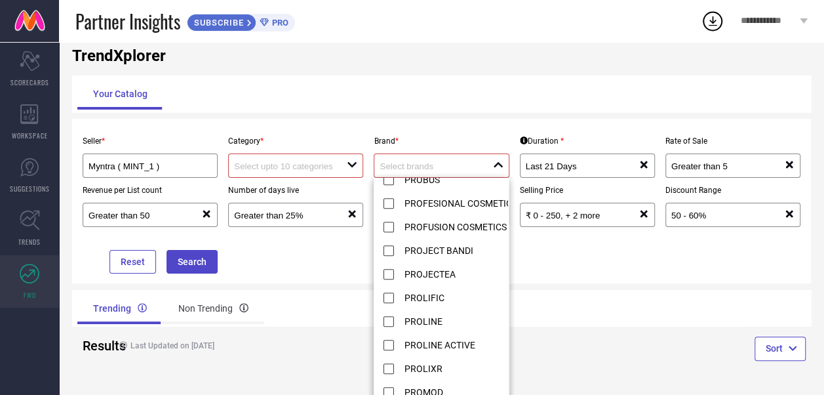
click at [495, 171] on div "close" at bounding box center [498, 165] width 10 height 12
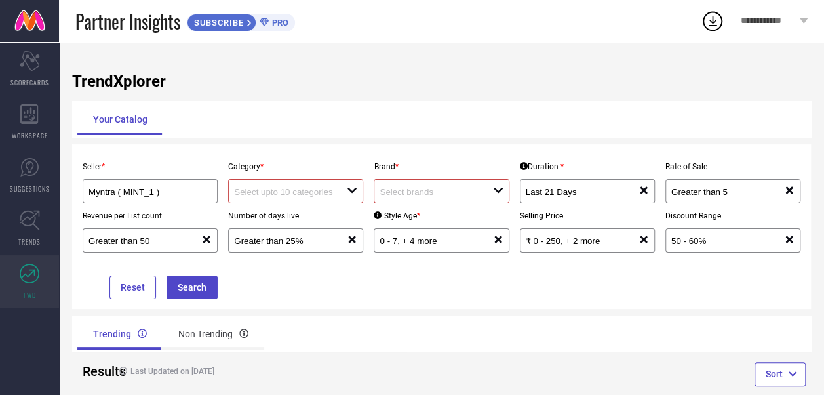
scroll to position [26, 0]
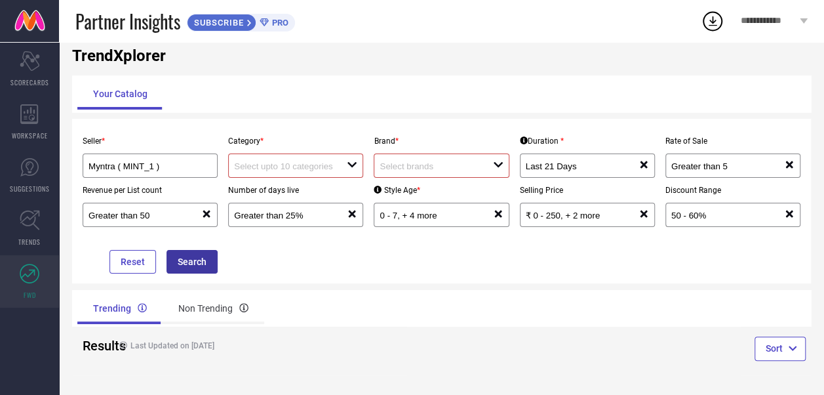
click at [195, 258] on button "Search" at bounding box center [192, 262] width 51 height 24
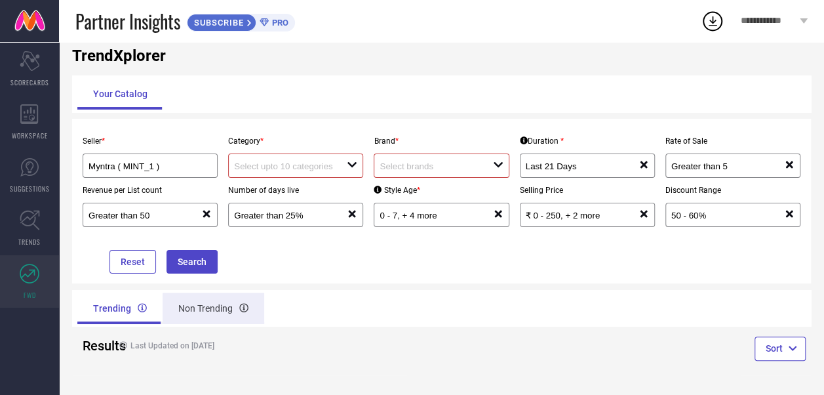
click at [199, 315] on div "Non Trending" at bounding box center [214, 307] width 102 height 31
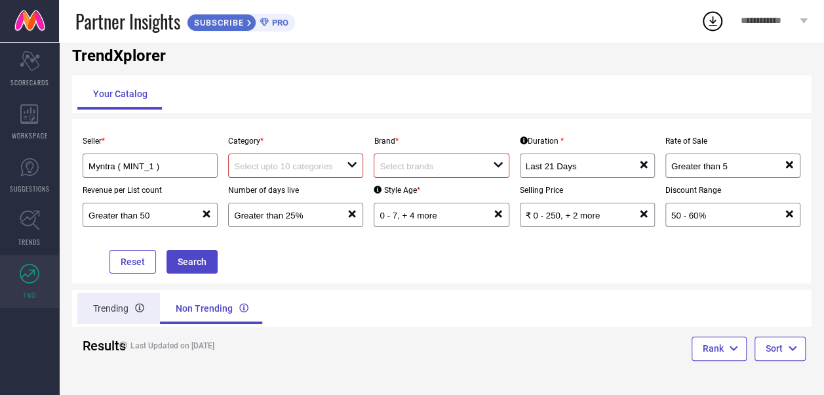
click at [122, 312] on div "Trending" at bounding box center [118, 307] width 83 height 31
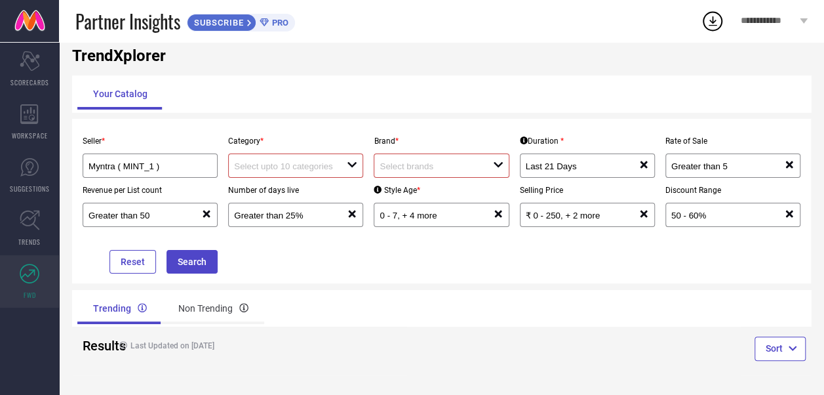
click at [256, 167] on input at bounding box center [285, 166] width 102 height 10
click at [260, 178] on div "No results found" at bounding box center [295, 189] width 135 height 22
click at [187, 172] on div "Myntra ( MINT_1 )" at bounding box center [149, 165] width 123 height 12
click at [169, 158] on div "Myntra ( MINT_1 )" at bounding box center [150, 165] width 135 height 24
click at [152, 159] on div "Myntra ( MINT_1 )" at bounding box center [150, 165] width 135 height 24
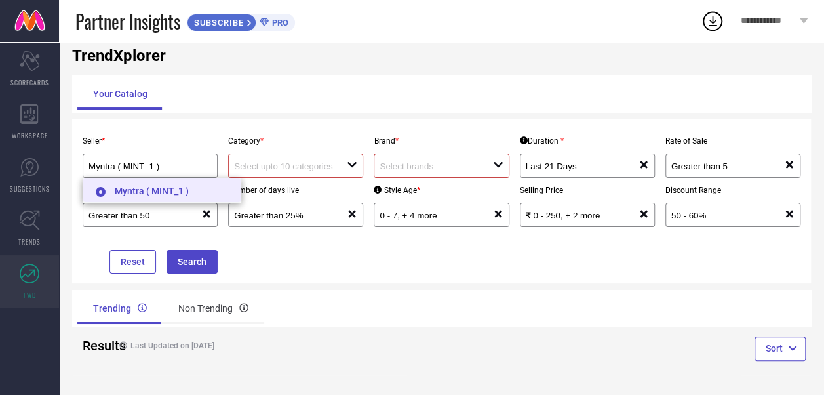
click at [101, 187] on input "radio" at bounding box center [101, 192] width 10 height 10
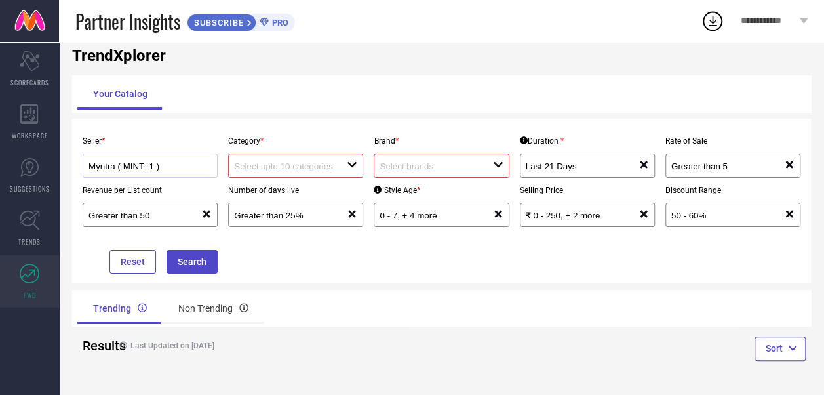
click at [196, 172] on div "Myntra ( MINT_1 )" at bounding box center [149, 165] width 123 height 12
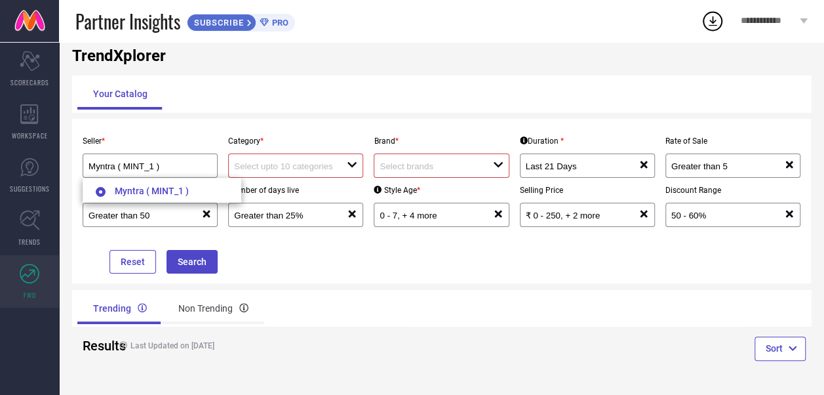
click at [260, 165] on input at bounding box center [285, 166] width 102 height 10
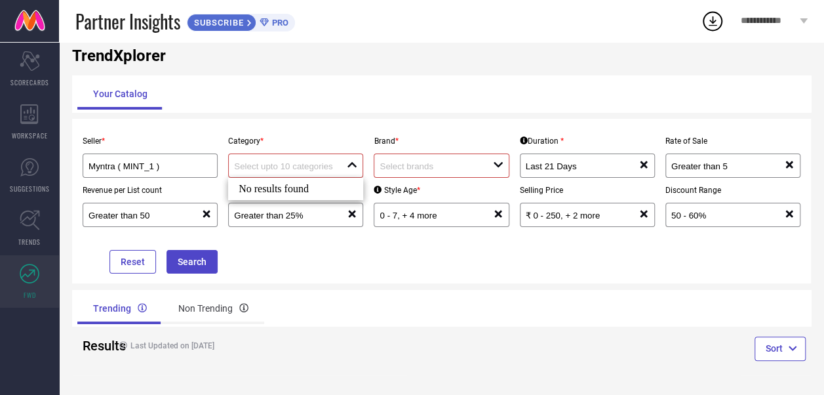
click at [421, 172] on div at bounding box center [436, 165] width 113 height 12
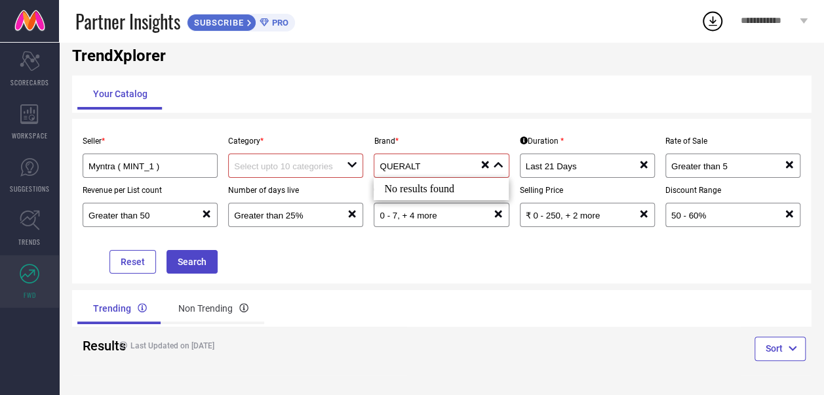
type input "QUERALT"
click at [243, 170] on input at bounding box center [285, 166] width 102 height 10
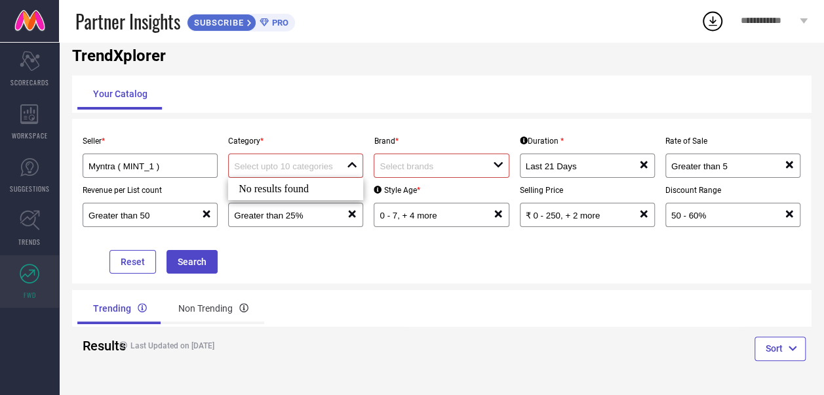
click at [313, 174] on div "close" at bounding box center [295, 165] width 135 height 24
click at [397, 166] on input at bounding box center [431, 166] width 102 height 10
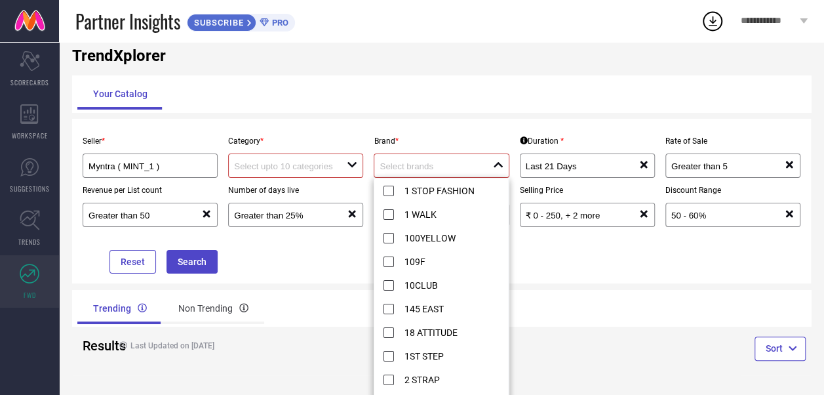
click at [401, 167] on input at bounding box center [431, 166] width 102 height 10
click at [309, 163] on input at bounding box center [285, 166] width 102 height 10
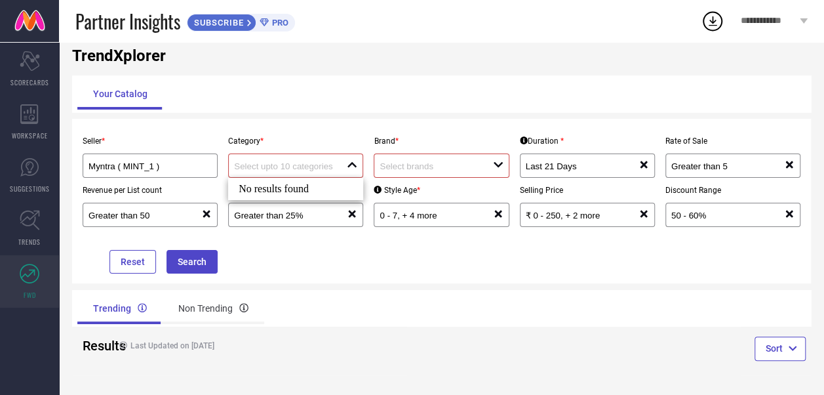
click at [375, 102] on div "Your Catalog" at bounding box center [441, 93] width 728 height 31
click at [788, 339] on button "Sort" at bounding box center [780, 348] width 51 height 24
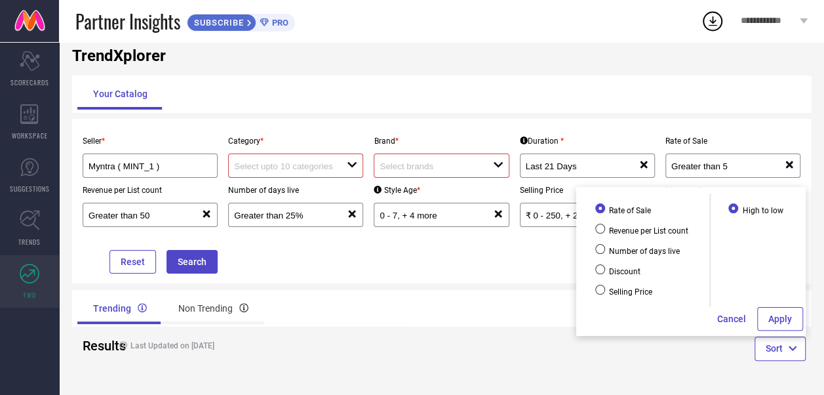
click at [635, 367] on div "Sort" at bounding box center [627, 350] width 370 height 48
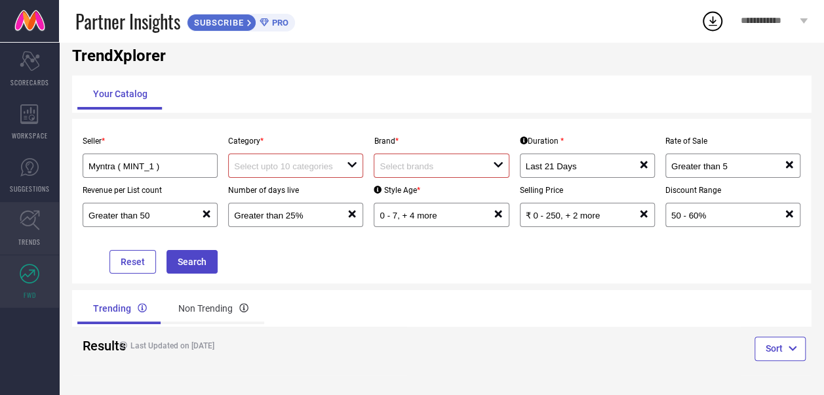
click at [16, 228] on link "TRENDS" at bounding box center [29, 228] width 59 height 52
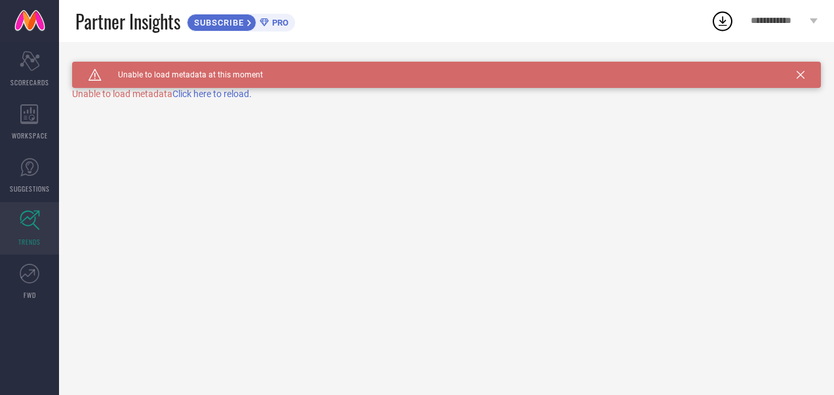
click at [198, 96] on span "Click here to reload." at bounding box center [211, 93] width 79 height 10
click at [35, 178] on link "SUGGESTIONS" at bounding box center [29, 175] width 59 height 52
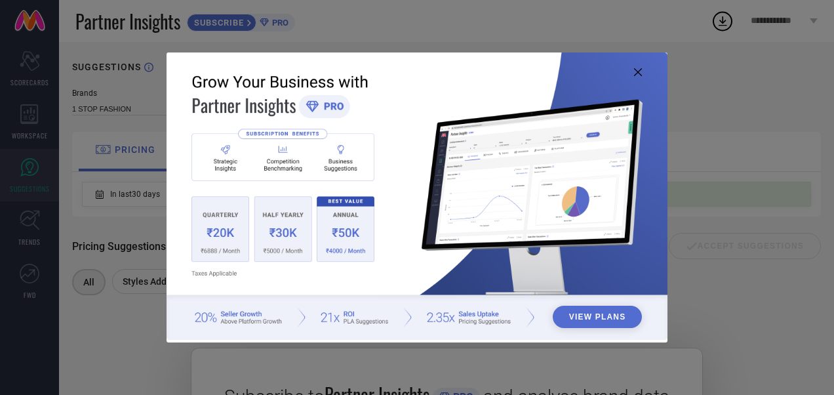
click at [637, 66] on img at bounding box center [417, 196] width 500 height 288
click at [640, 73] on icon at bounding box center [638, 72] width 8 height 8
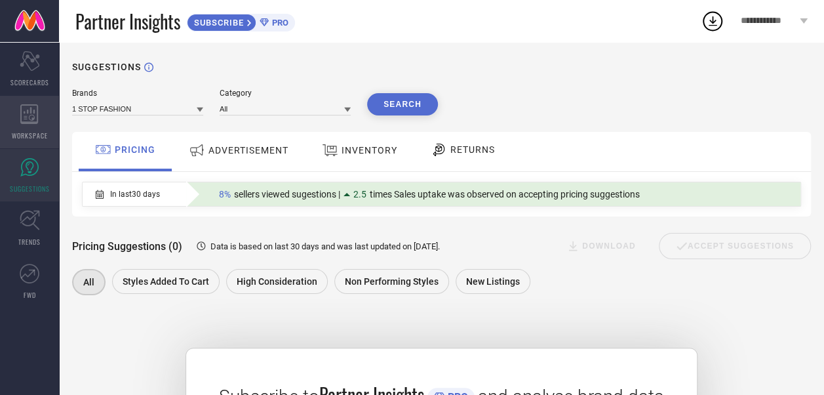
click at [46, 118] on div "WORKSPACE" at bounding box center [29, 122] width 59 height 52
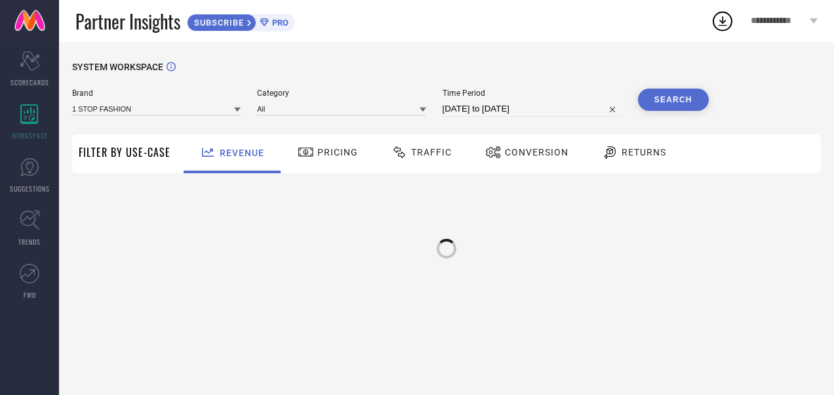
type input "1 STOP FASHION"
type input "All"
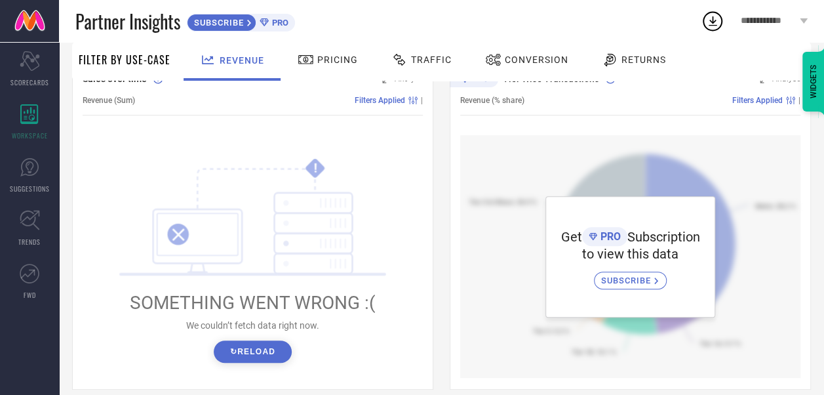
scroll to position [197, 0]
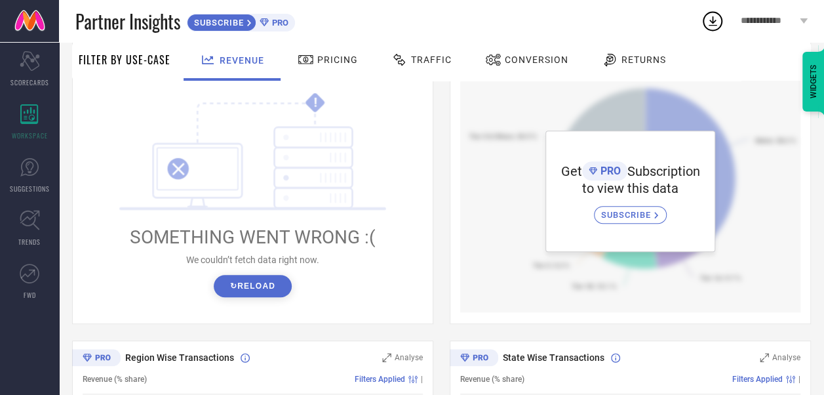
click at [272, 281] on button "↻ Reload" at bounding box center [253, 286] width 78 height 22
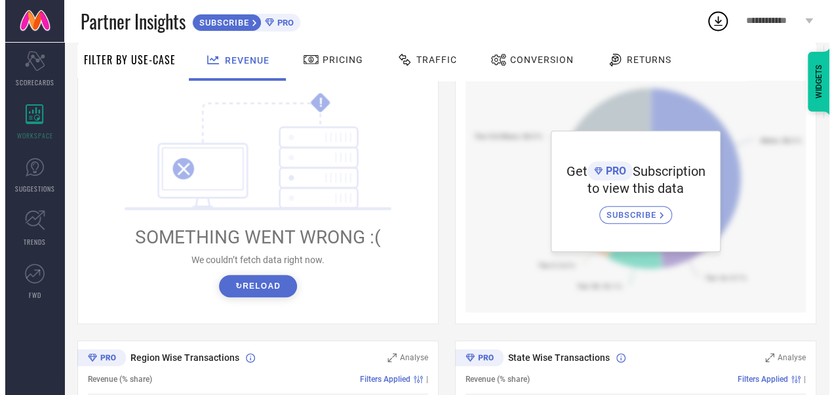
scroll to position [66, 0]
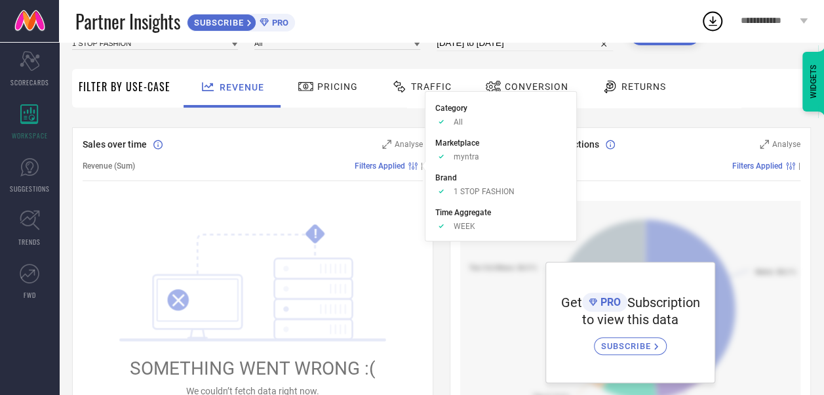
click at [402, 164] on span "Filters Applied" at bounding box center [380, 165] width 50 height 9
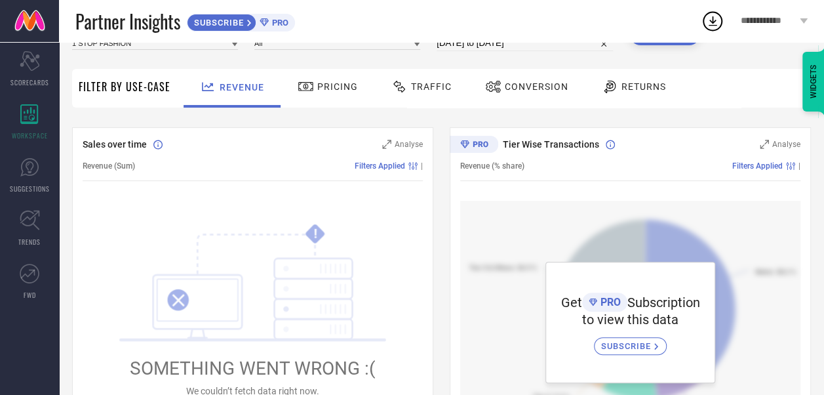
click at [415, 163] on circle at bounding box center [416, 164] width 2 height 2
click at [389, 140] on icon at bounding box center [386, 144] width 9 height 9
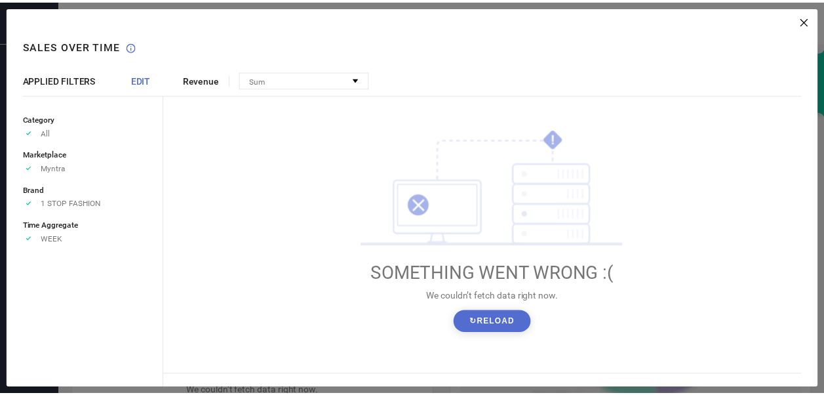
scroll to position [0, 0]
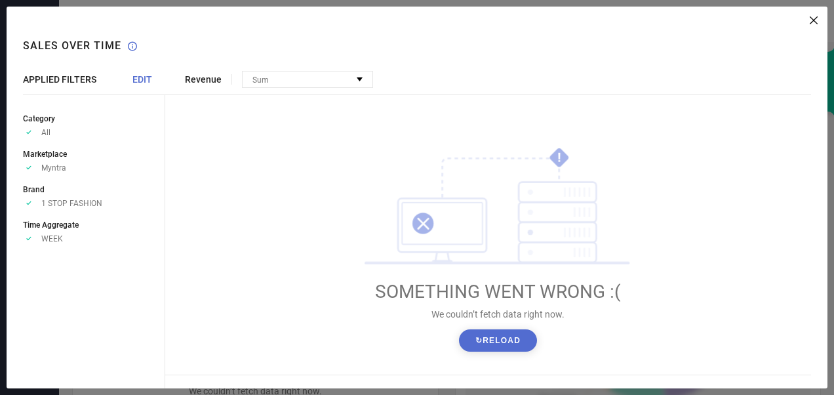
click at [815, 18] on icon at bounding box center [814, 20] width 8 height 8
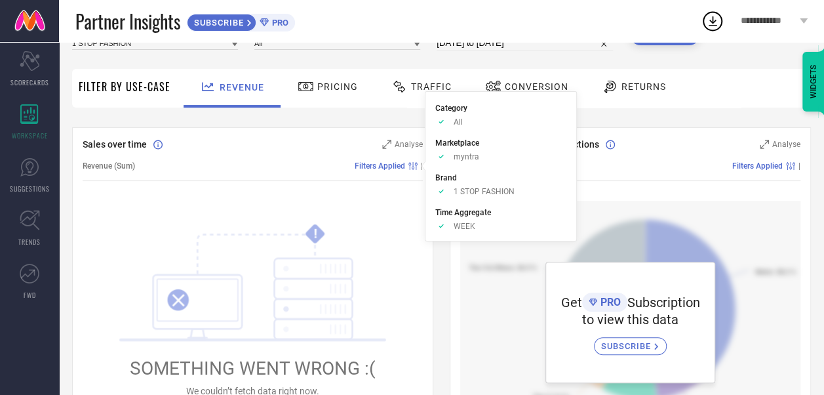
click at [461, 191] on span "1 STOP FASHION" at bounding box center [484, 191] width 61 height 9
drag, startPoint x: 461, startPoint y: 191, endPoint x: 416, endPoint y: 183, distance: 45.9
click at [416, 183] on div "Sales over time Analyse Revenue (Sum) Filters Applied | ! SOMETHING WENT WRONG …" at bounding box center [252, 291] width 361 height 328
click at [458, 186] on li "Brand Approve /Deselected 1 STOP FASHION" at bounding box center [500, 183] width 131 height 25
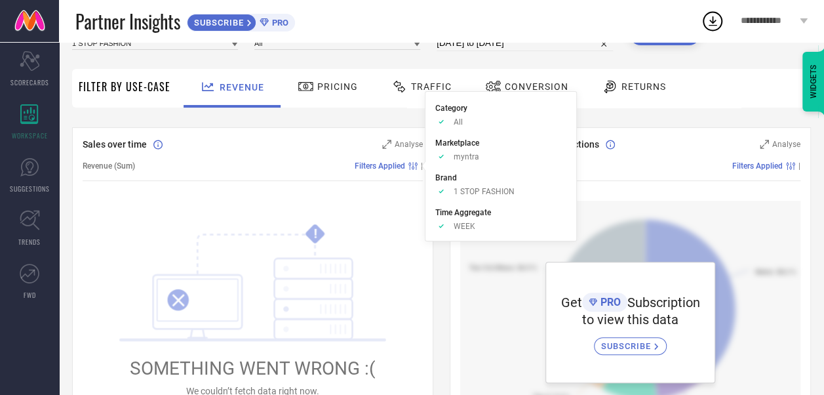
click at [460, 228] on span "WEEK" at bounding box center [465, 226] width 22 height 9
click at [385, 256] on icon "!" at bounding box center [252, 282] width 267 height 118
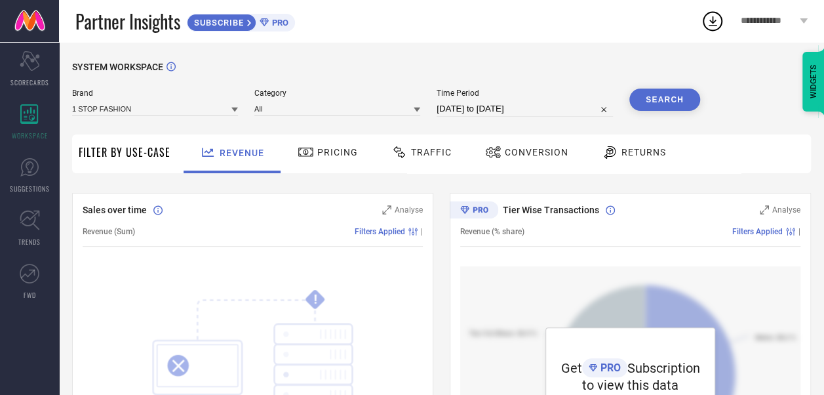
click at [136, 123] on div "Brand 1 STOP FASHION Category All Time Period 29-08-2025 to 28-09-2025 Search" at bounding box center [386, 107] width 628 height 39
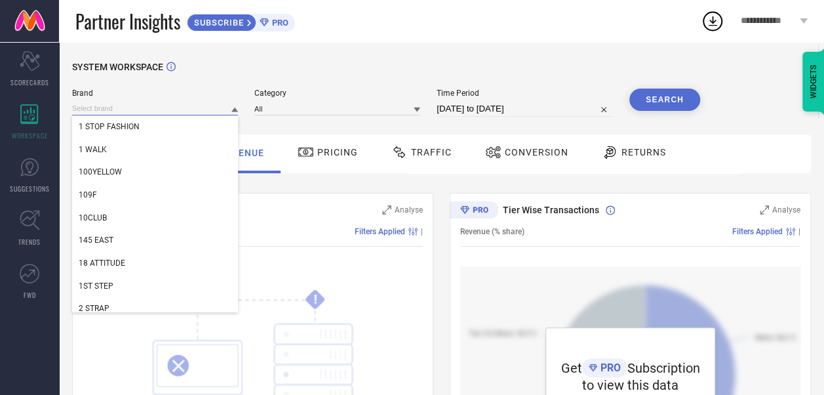
click at [138, 114] on input at bounding box center [155, 109] width 166 height 14
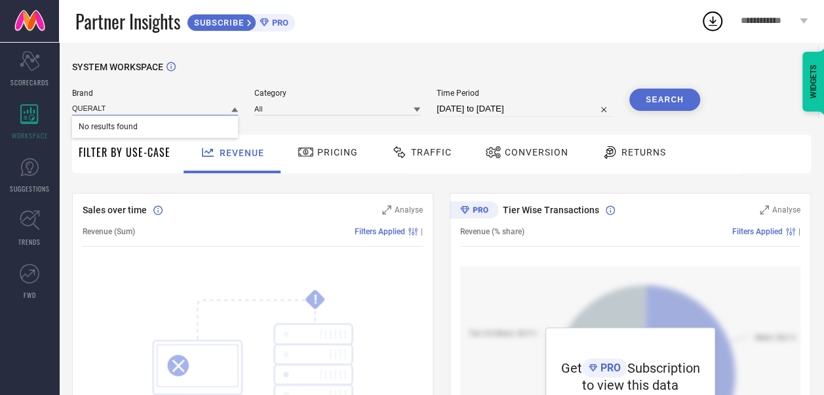
type input "QUERALT"
click at [277, 115] on input at bounding box center [337, 109] width 166 height 14
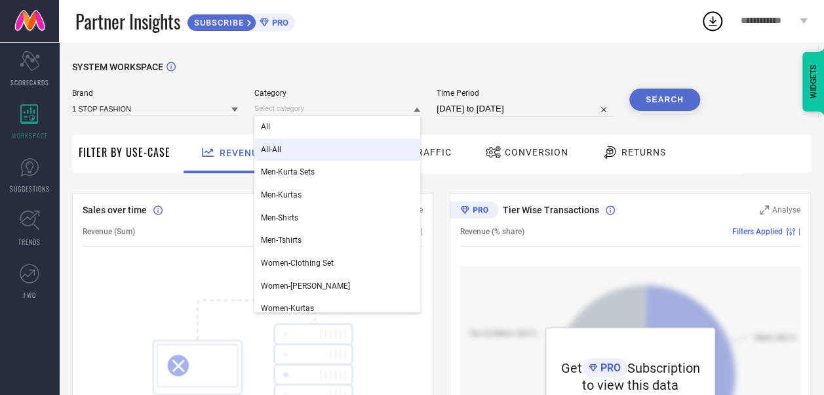
click at [168, 124] on div "Brand 1 STOP FASHION Category All All-All Men-Kurta Sets Men-Kurtas Men-Shirts …" at bounding box center [386, 107] width 628 height 39
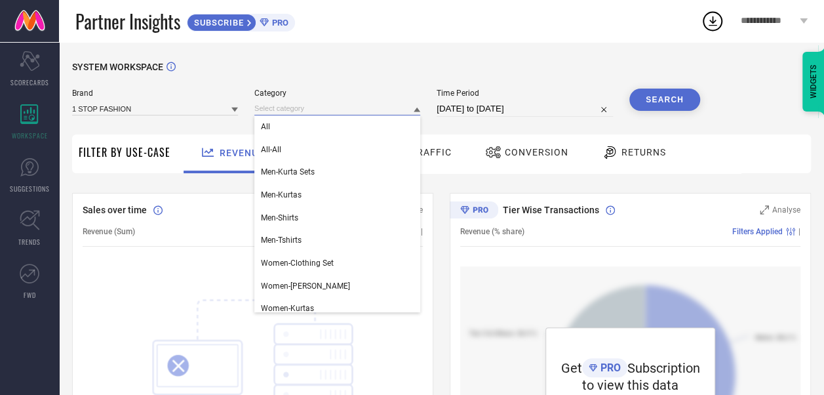
click at [281, 115] on input at bounding box center [337, 109] width 166 height 14
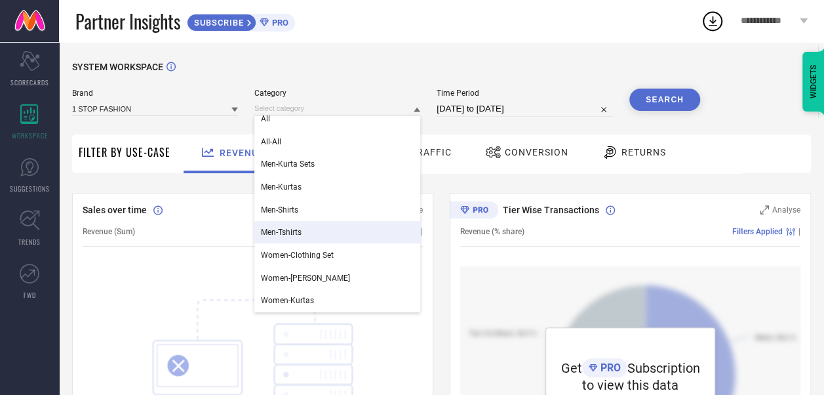
click at [214, 202] on div "Sales over time Analyse Revenue (Sum) Filters Applied | ! SOMETHING WENT WRONG …" at bounding box center [252, 357] width 361 height 328
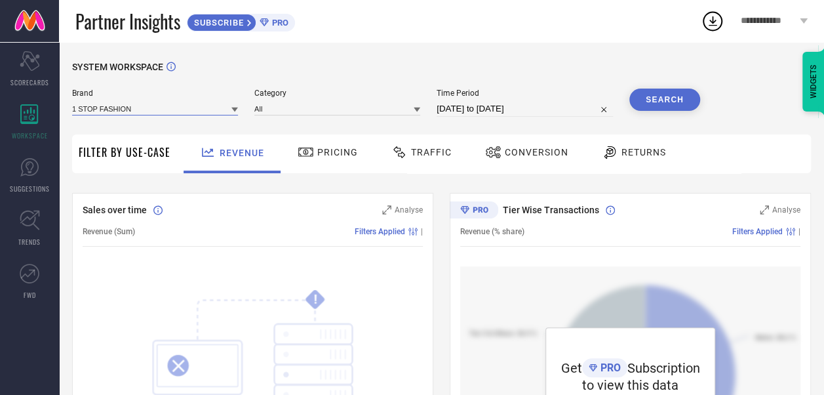
click at [184, 114] on input at bounding box center [155, 109] width 166 height 14
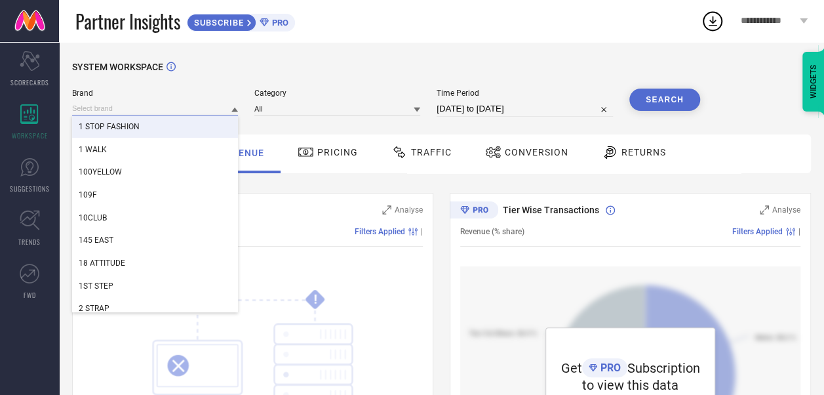
click at [113, 109] on input at bounding box center [155, 109] width 166 height 14
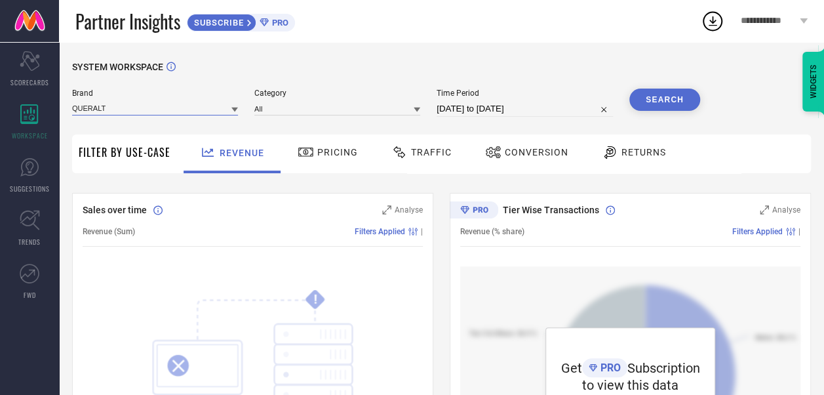
type input "QUERALT"
click at [640, 98] on button "Search" at bounding box center [664, 99] width 71 height 22
click at [303, 113] on input at bounding box center [337, 109] width 166 height 14
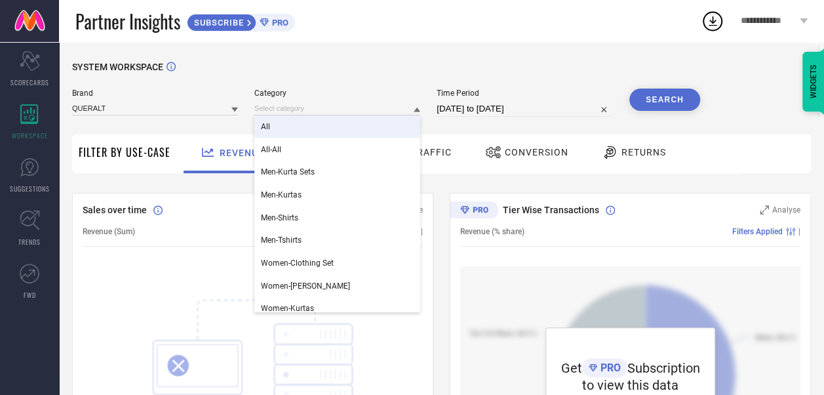
click at [285, 134] on div "All" at bounding box center [337, 126] width 166 height 22
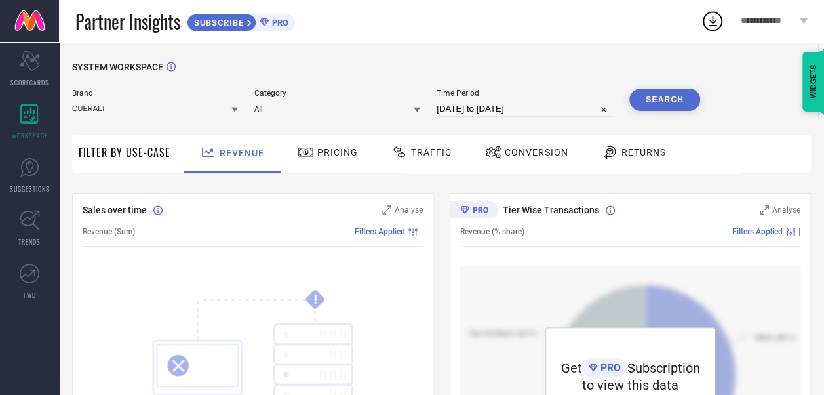
click at [652, 96] on button "Search" at bounding box center [664, 99] width 71 height 22
click at [648, 100] on button "Search" at bounding box center [664, 99] width 71 height 22
click at [309, 159] on icon at bounding box center [306, 152] width 16 height 16
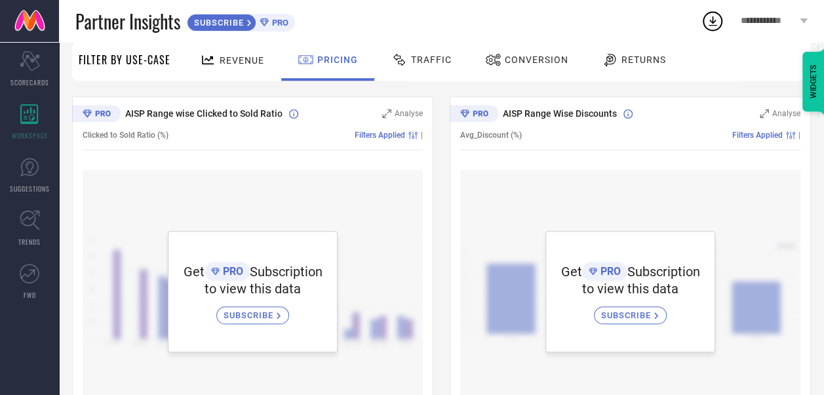
scroll to position [375, 0]
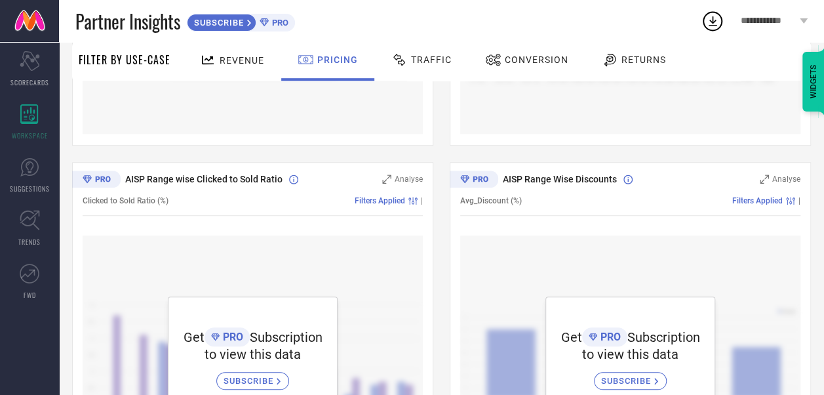
click at [425, 64] on span "Traffic" at bounding box center [431, 59] width 41 height 10
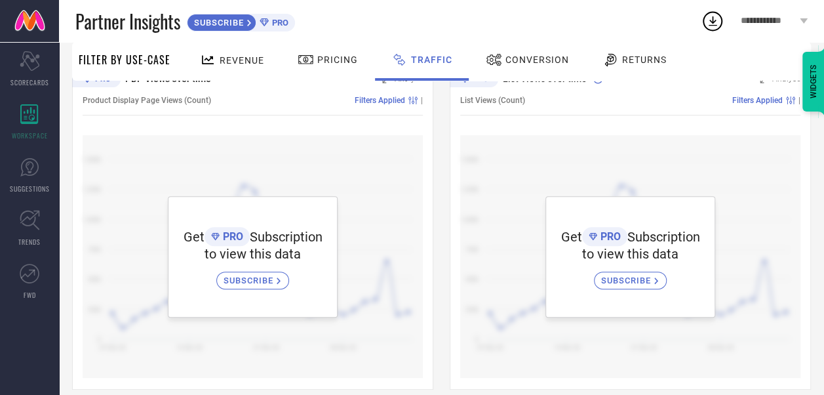
scroll to position [146, 0]
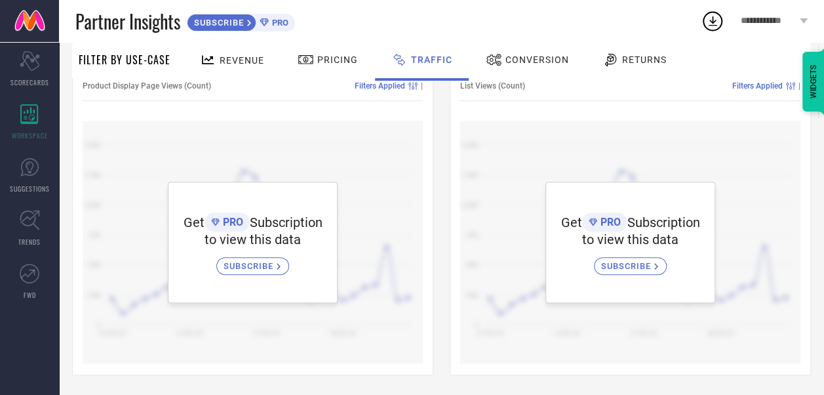
click at [501, 52] on div at bounding box center [496, 60] width 20 height 16
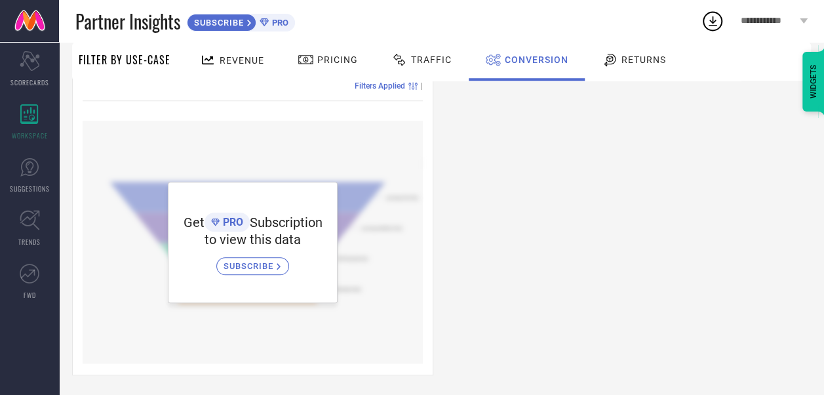
scroll to position [359, 0]
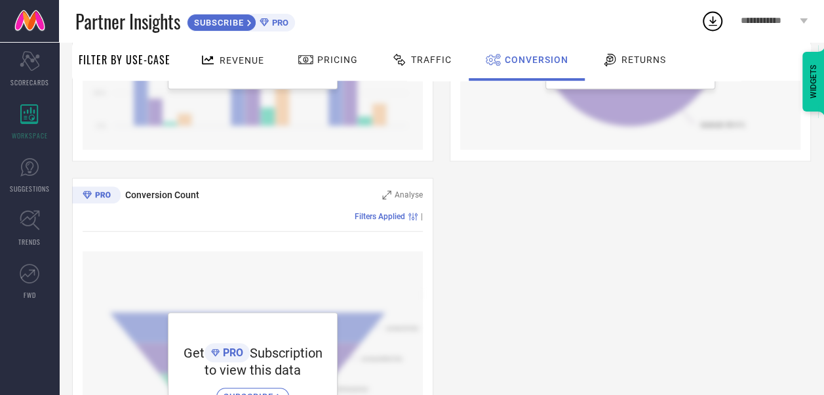
click at [617, 56] on div at bounding box center [612, 60] width 20 height 16
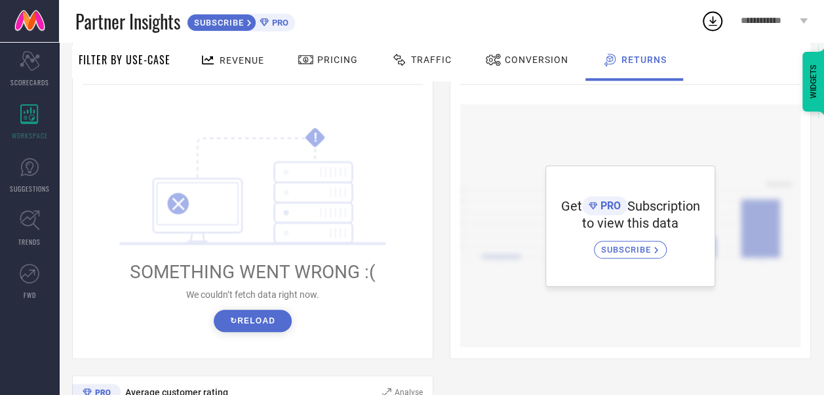
scroll to position [0, 0]
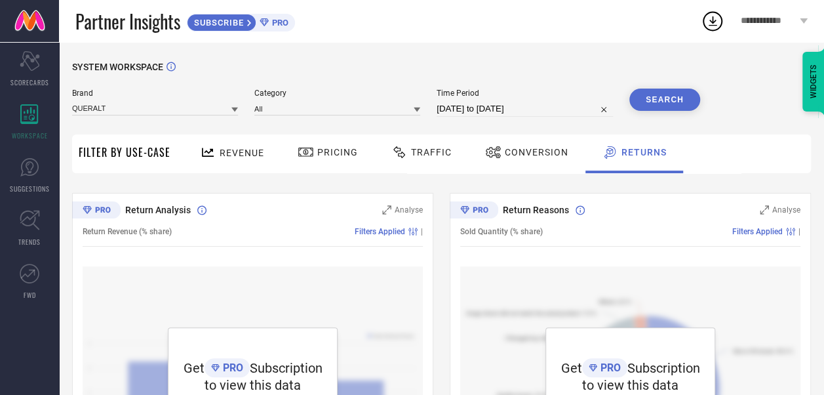
click at [17, 24] on link at bounding box center [29, 21] width 59 height 42
